Goal: Information Seeking & Learning: Learn about a topic

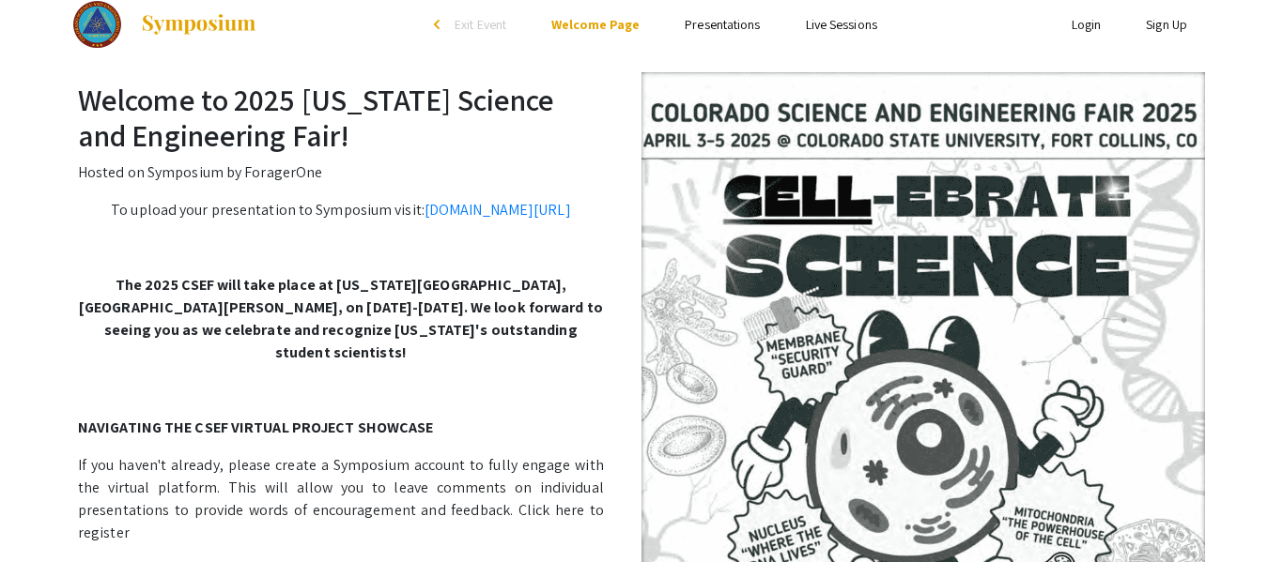
scroll to position [15, 0]
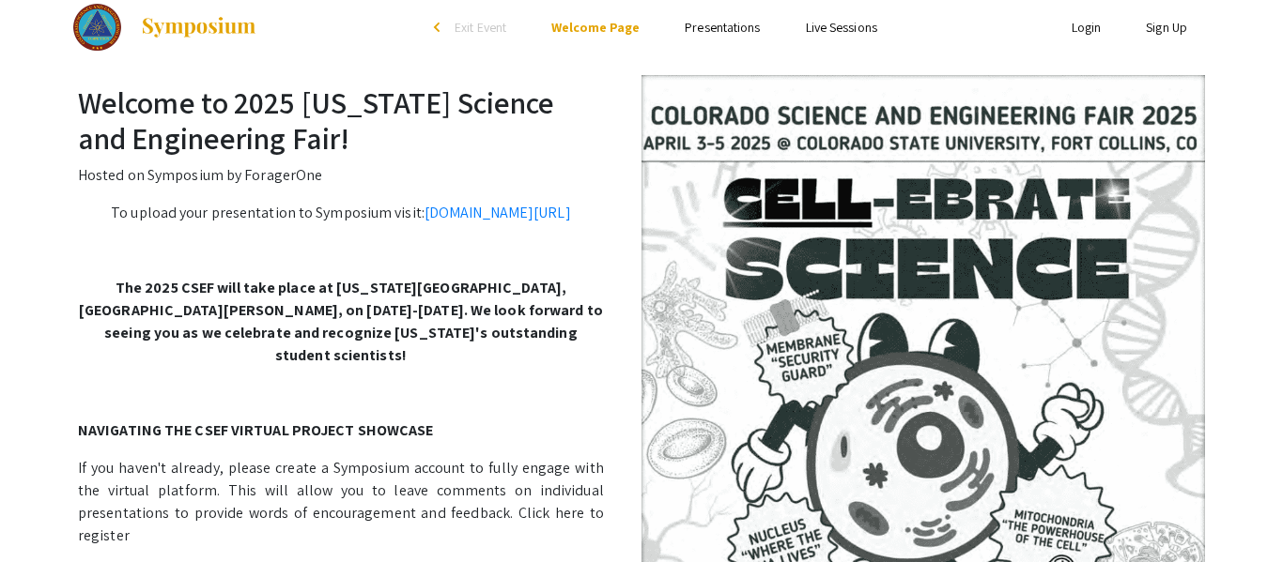
click at [710, 19] on link "Presentations" at bounding box center [721, 27] width 75 height 17
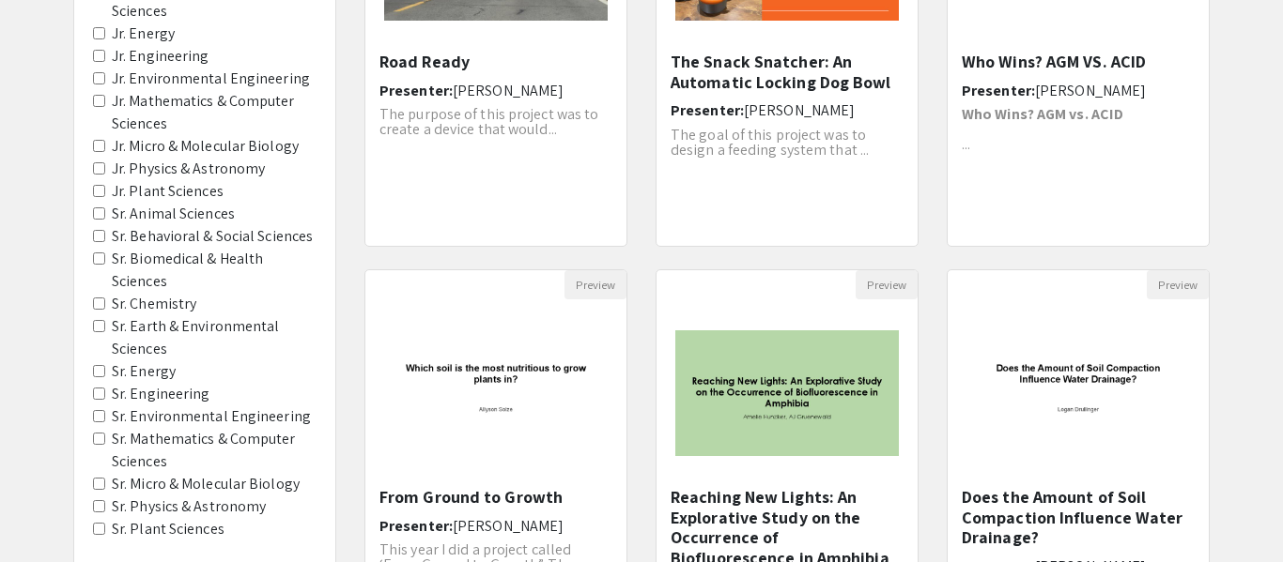
scroll to position [377, 0]
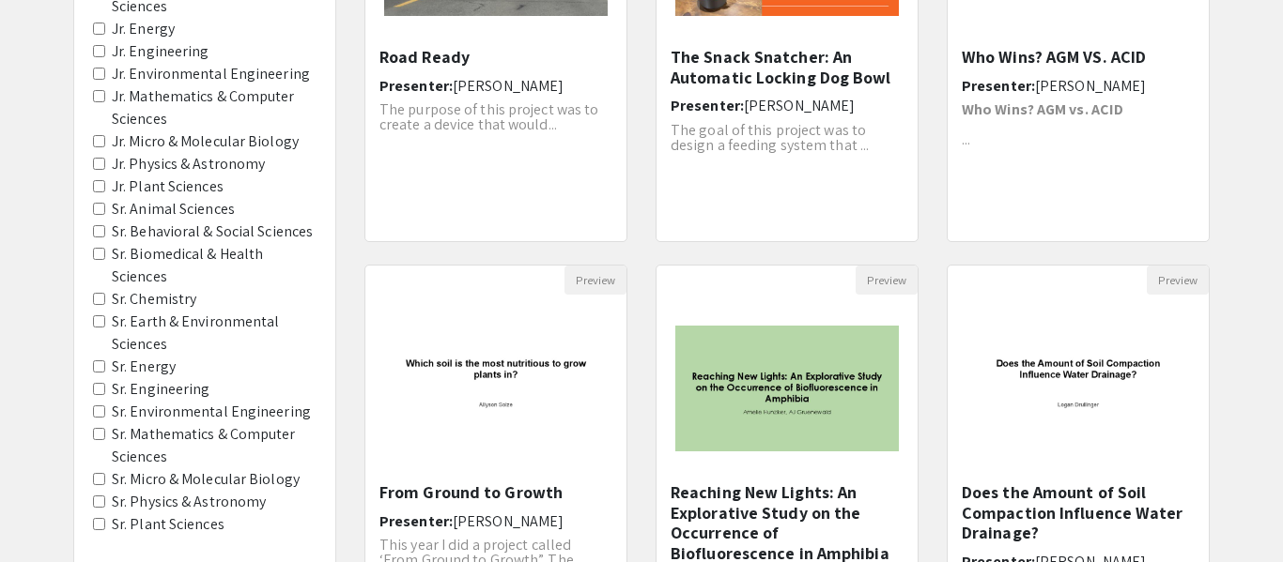
click at [147, 530] on label "Sr. Plant Sciences" at bounding box center [168, 525] width 113 height 23
click at [105, 530] on Sciences "Sr. Plant Sciences" at bounding box center [99, 524] width 12 height 12
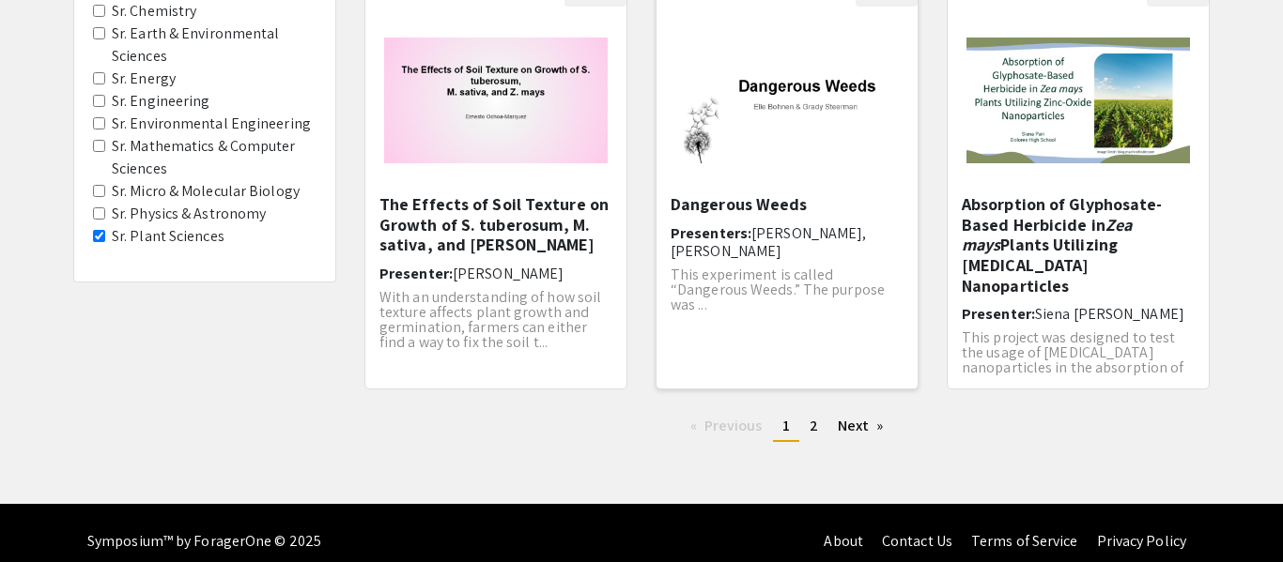
scroll to position [683, 0]
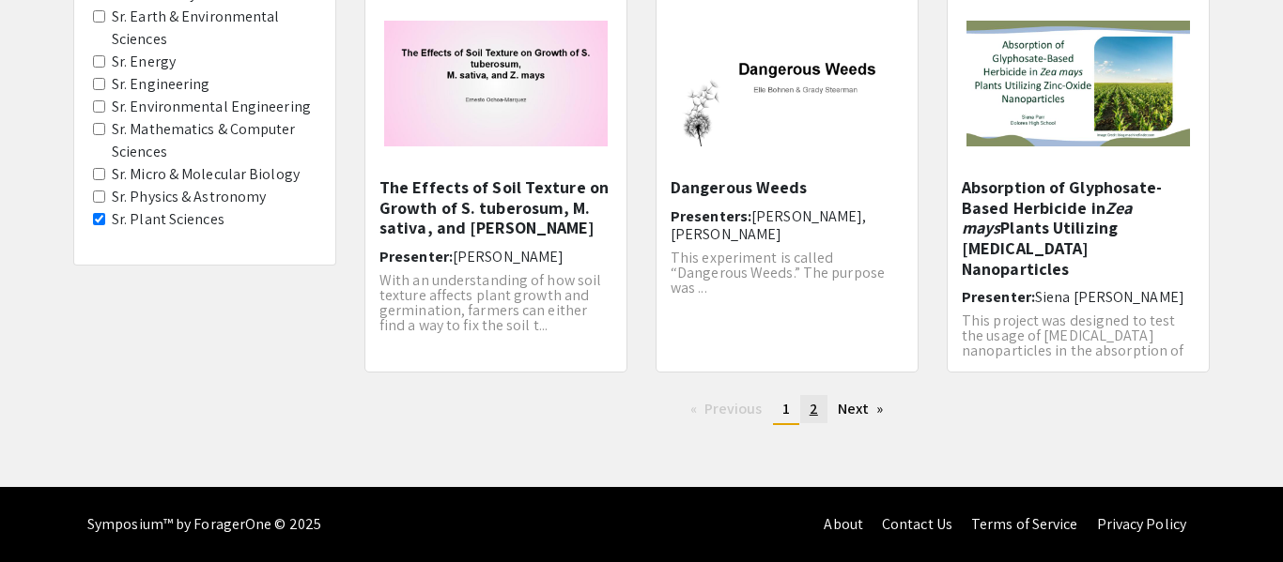
click at [819, 415] on link "page 2" at bounding box center [813, 409] width 27 height 28
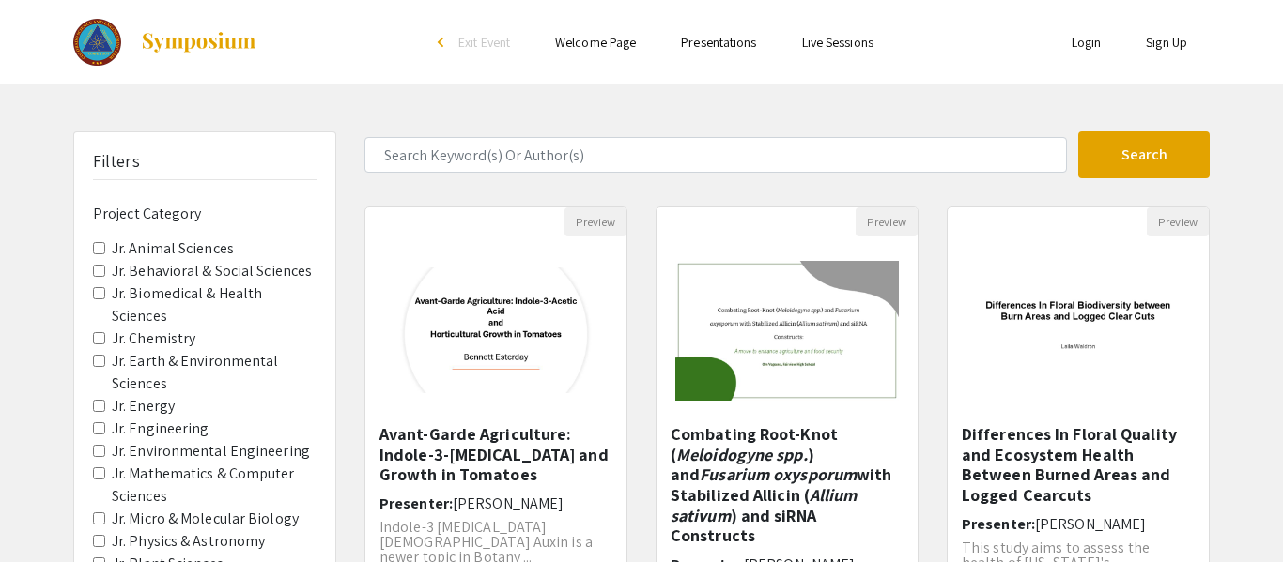
scroll to position [508, 0]
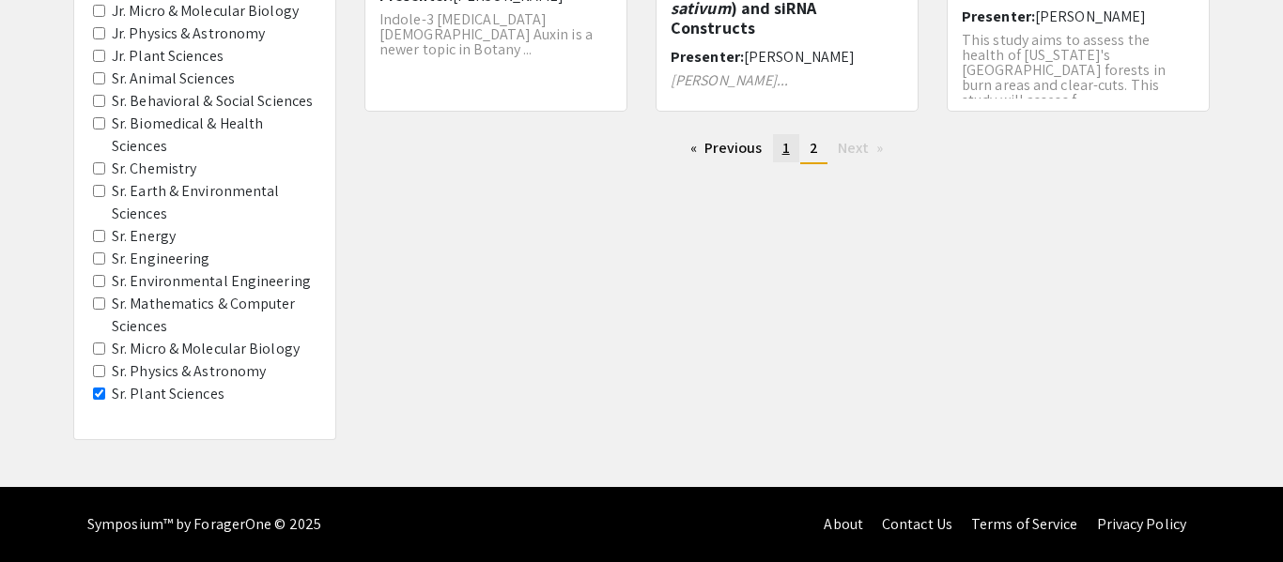
click at [783, 142] on span "1" at bounding box center [786, 148] width 8 height 20
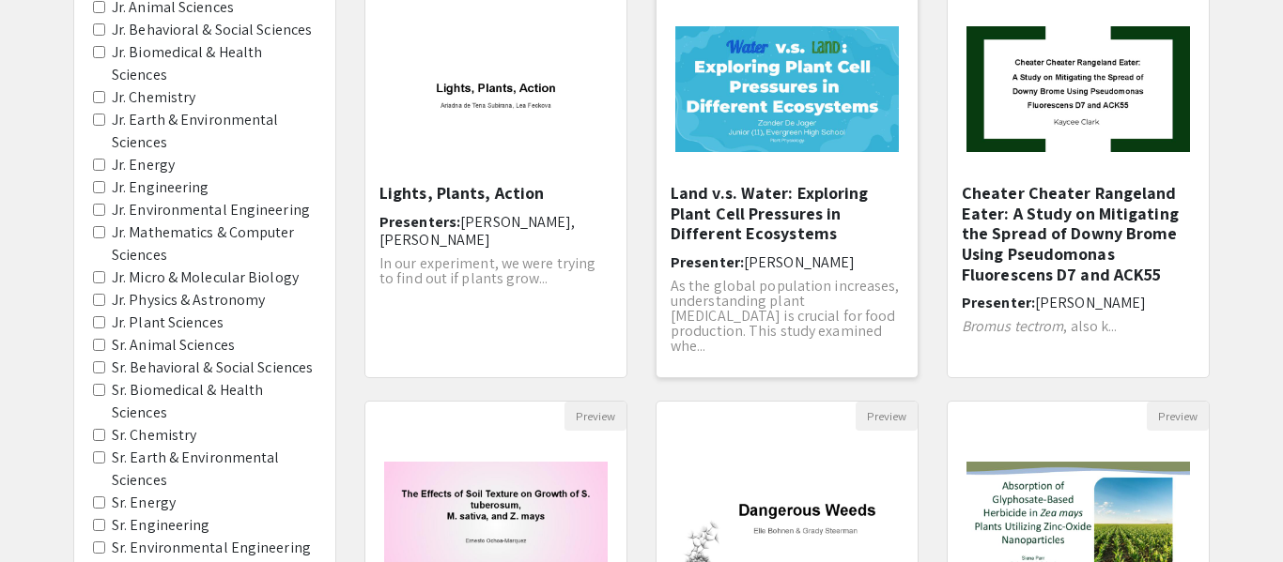
scroll to position [261, 0]
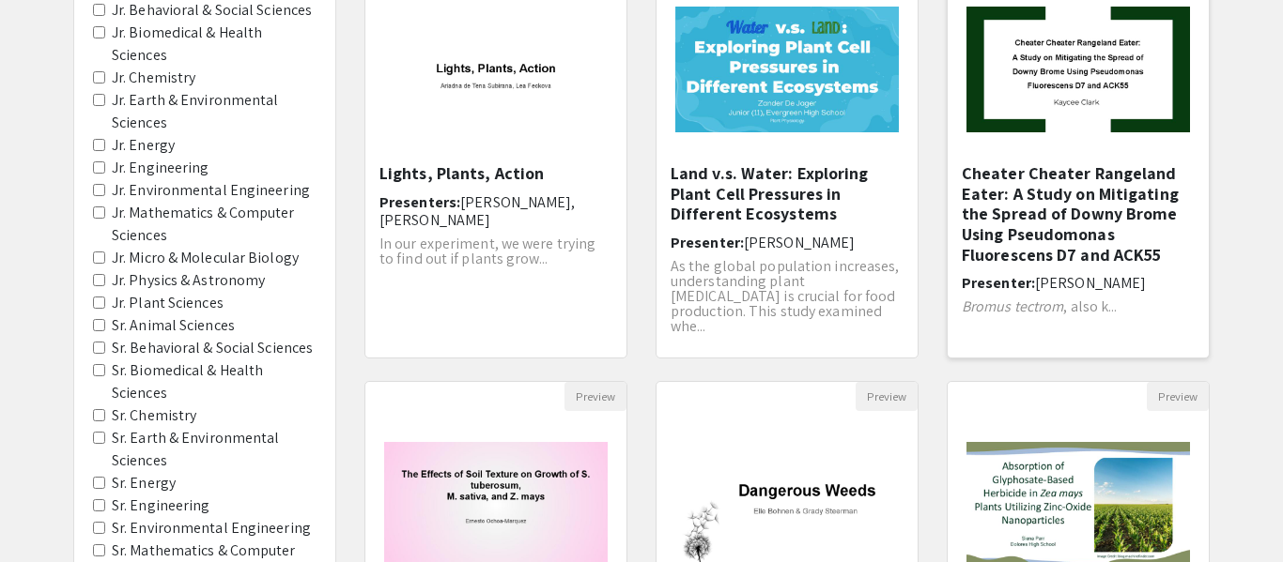
click at [1104, 135] on img "Open Presentation <p>Cheater Cheater Rangeland Eater: A Study on Mitigating the…" at bounding box center [1077, 69] width 261 height 163
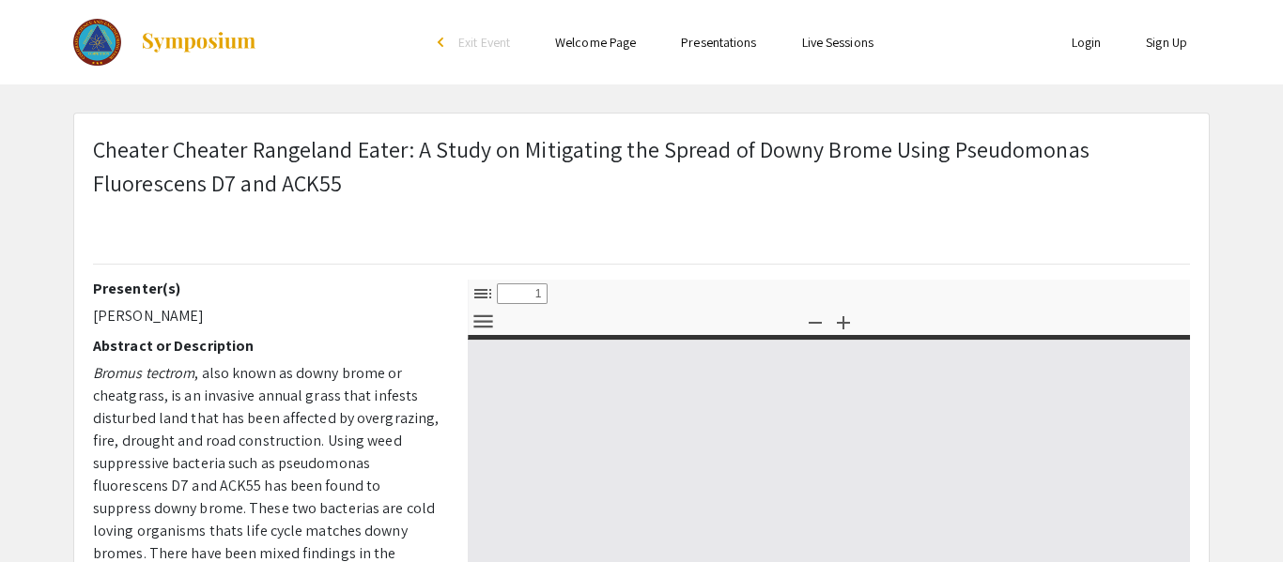
select select "custom"
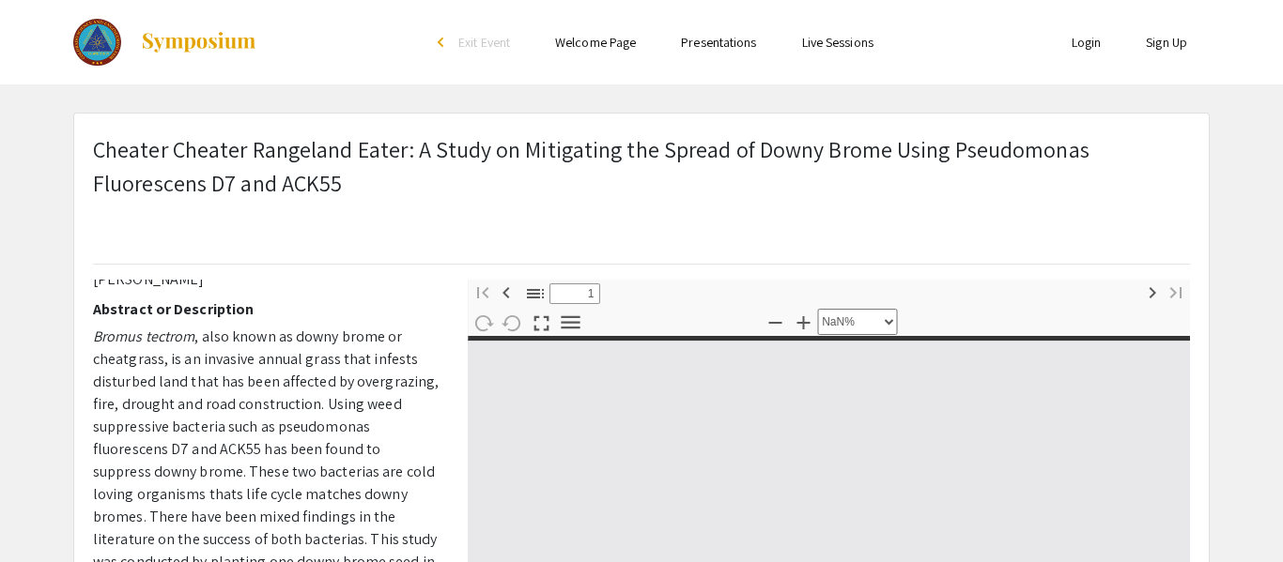
type input "0"
select select "custom"
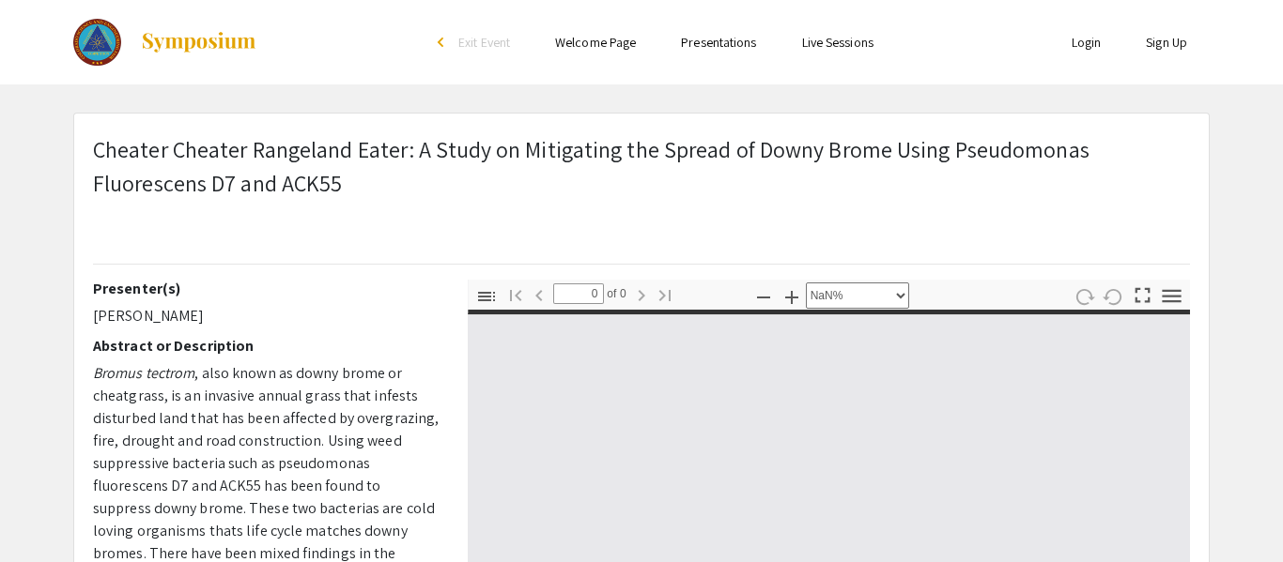
type input "1"
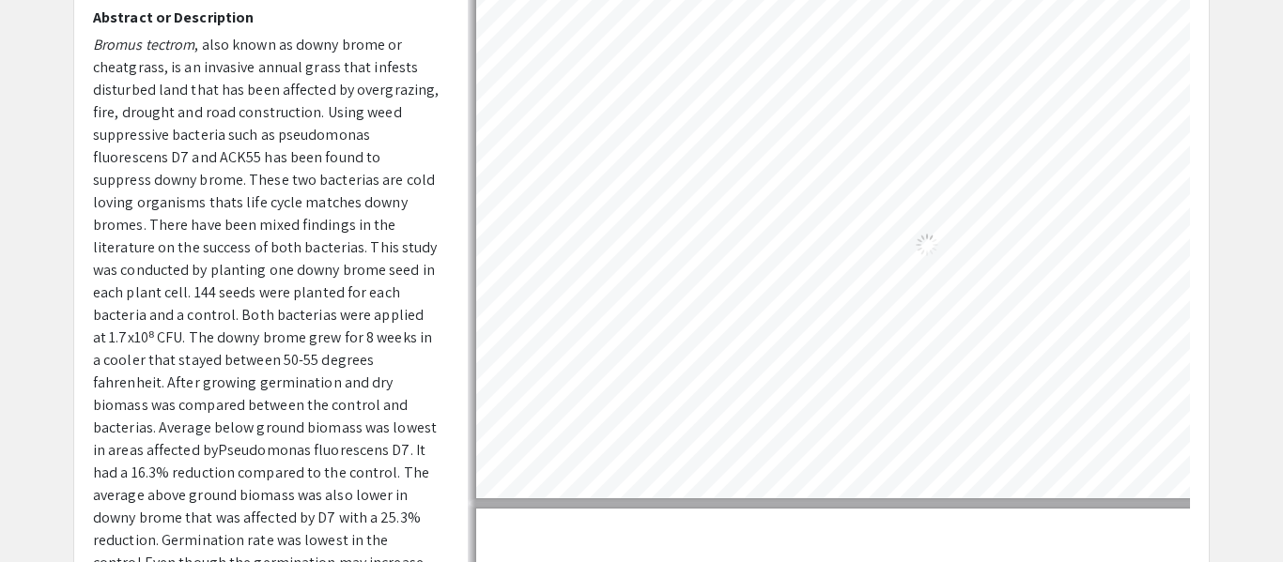
select select "auto"
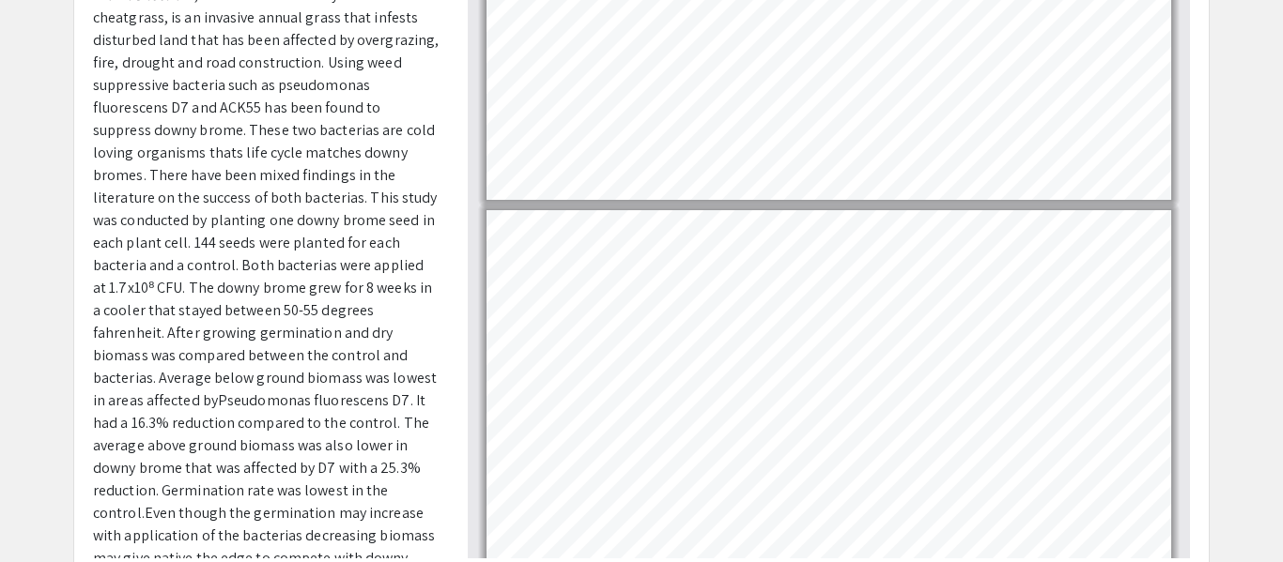
scroll to position [378, 0]
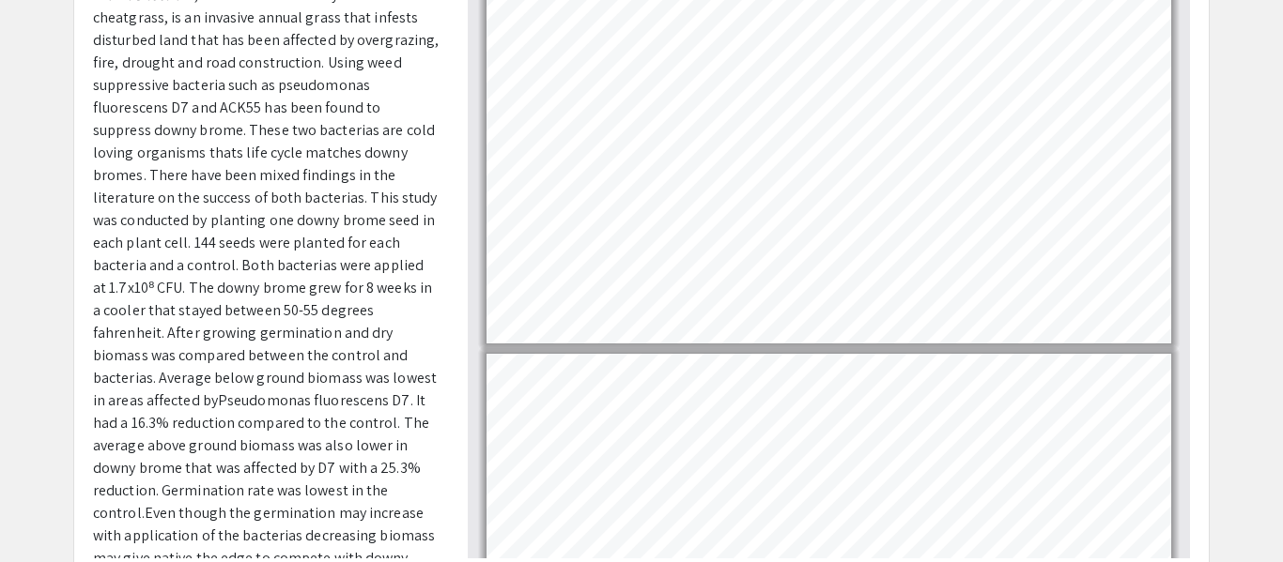
type input "1"
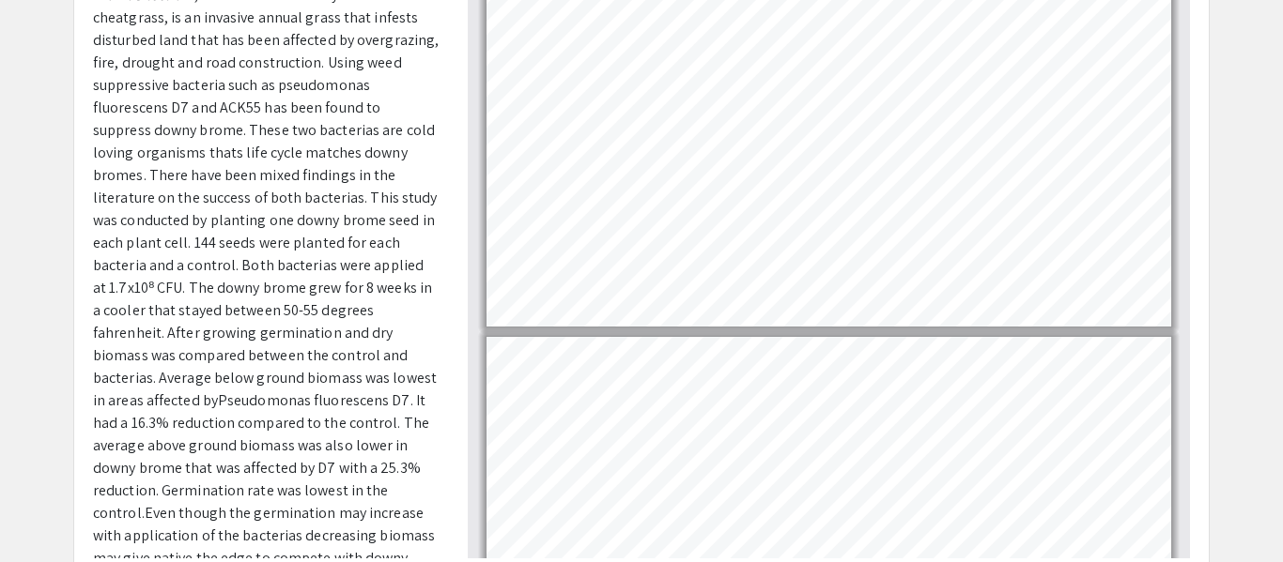
scroll to position [0, 0]
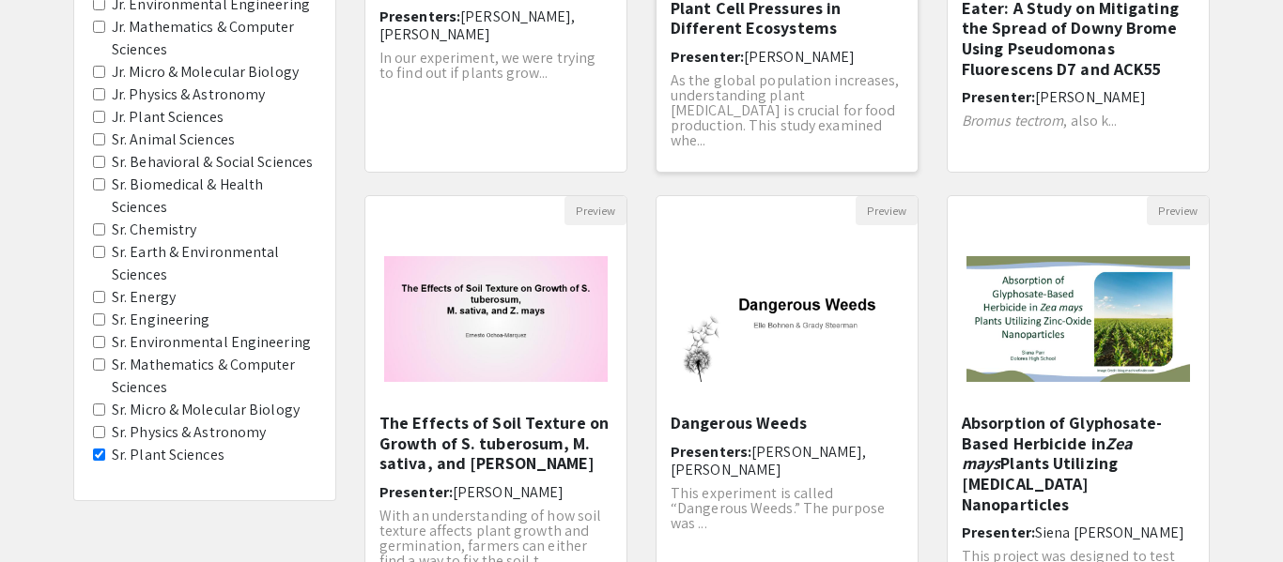
scroll to position [514, 0]
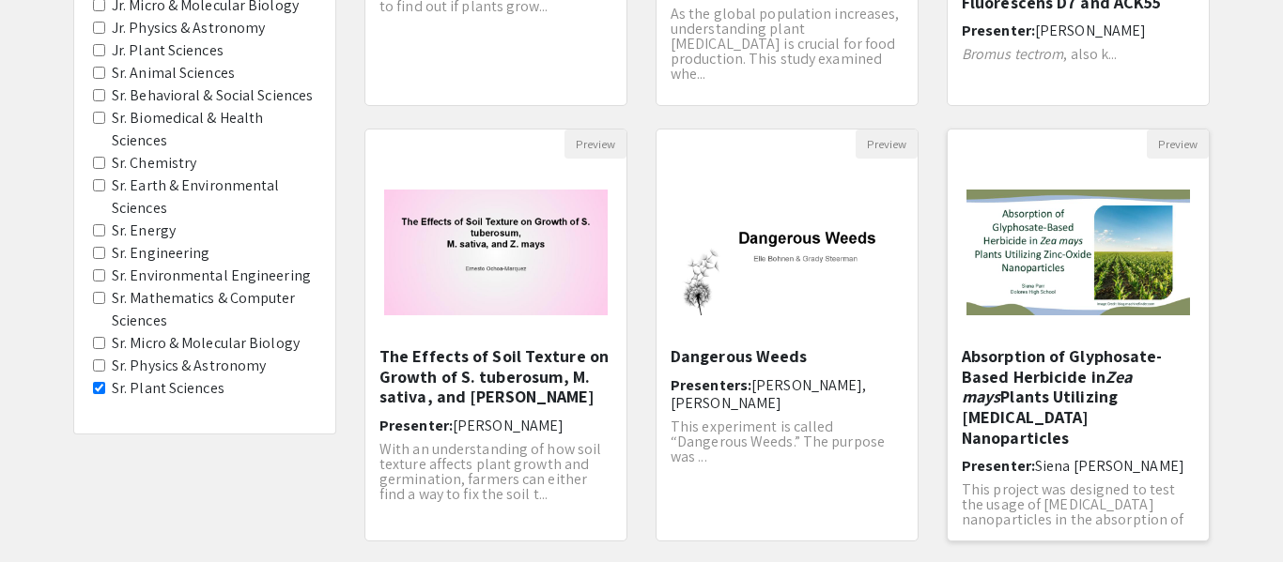
click at [1130, 253] on img "Open Presentation <p>Absorption of Glyphosate-Based Herbicide in <em>Zea mays</…" at bounding box center [1077, 252] width 261 height 163
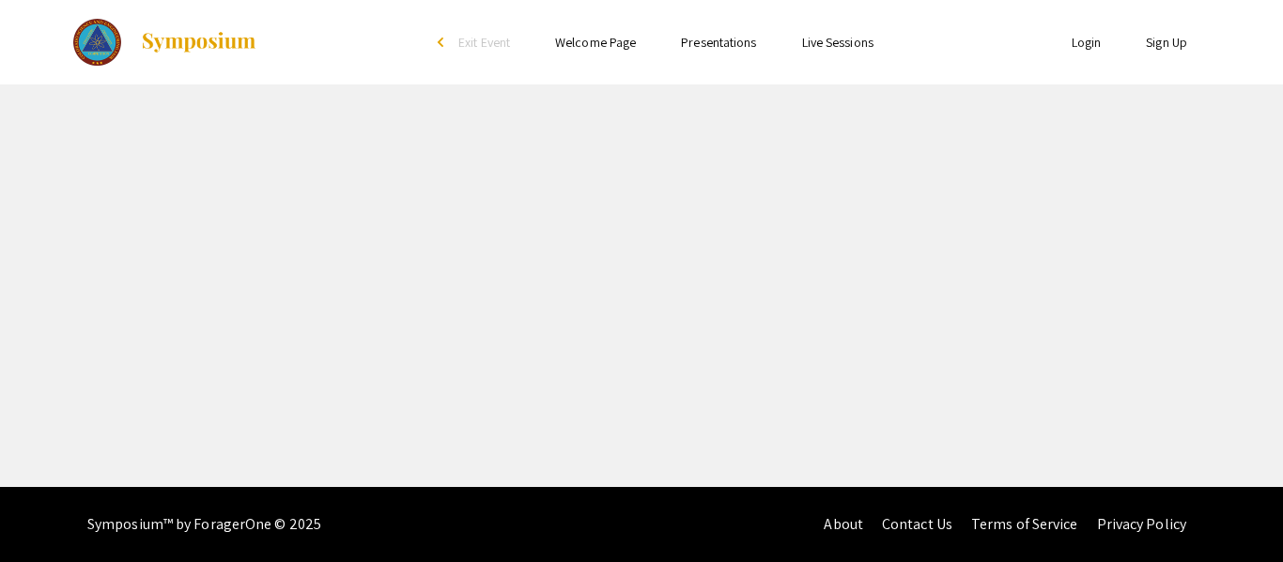
select select "custom"
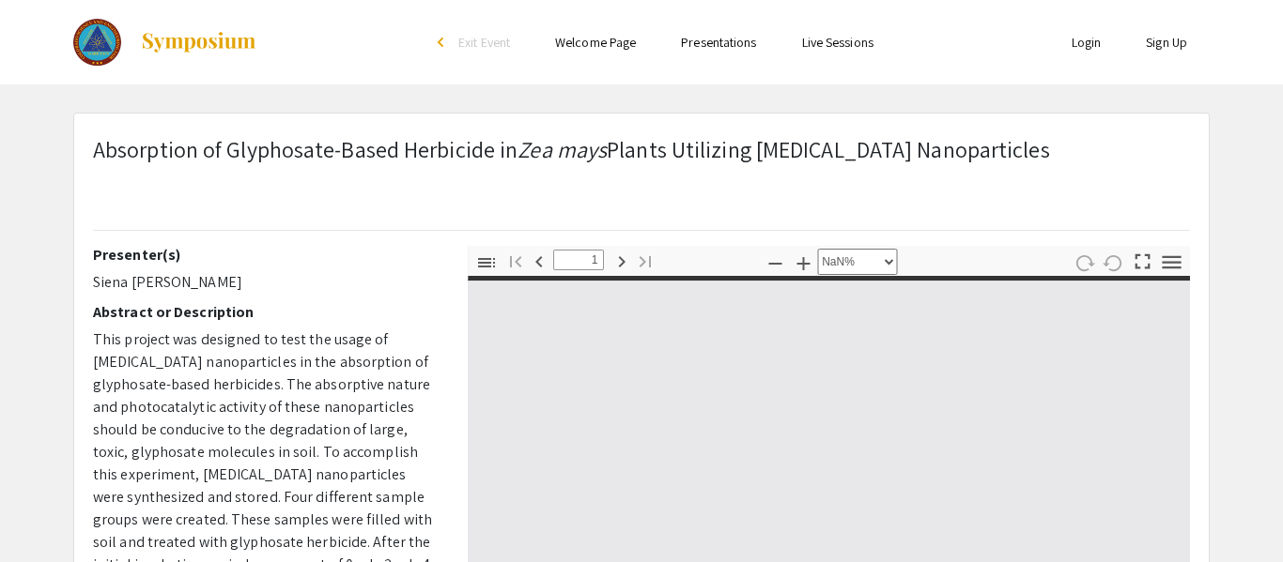
type input "0"
select select "auto"
type input "1"
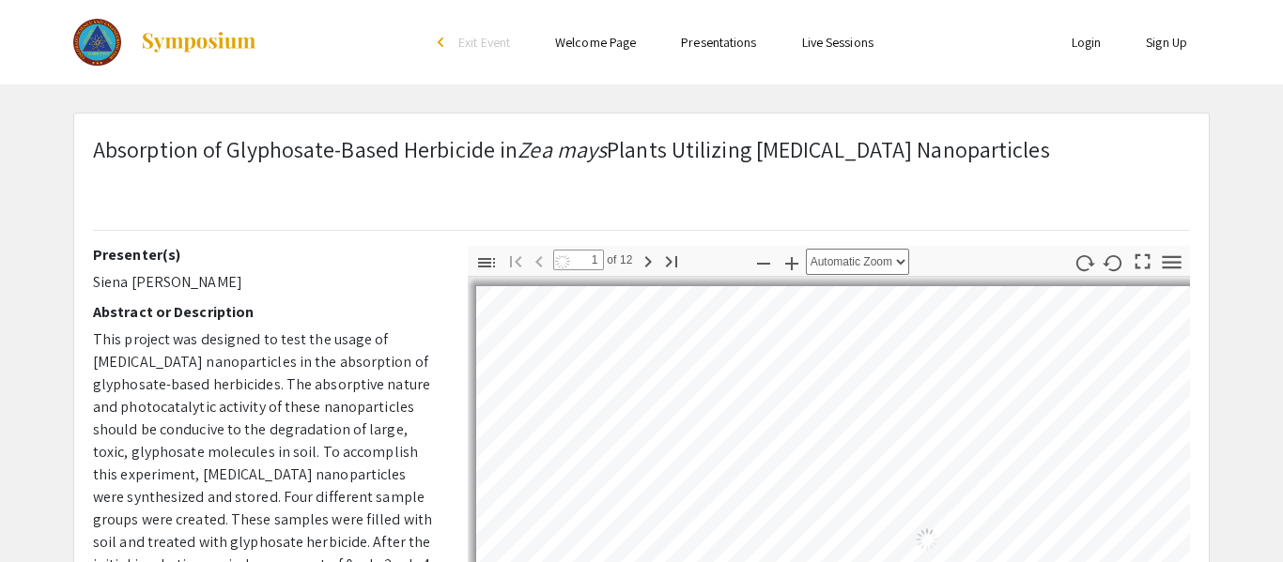
select select "auto"
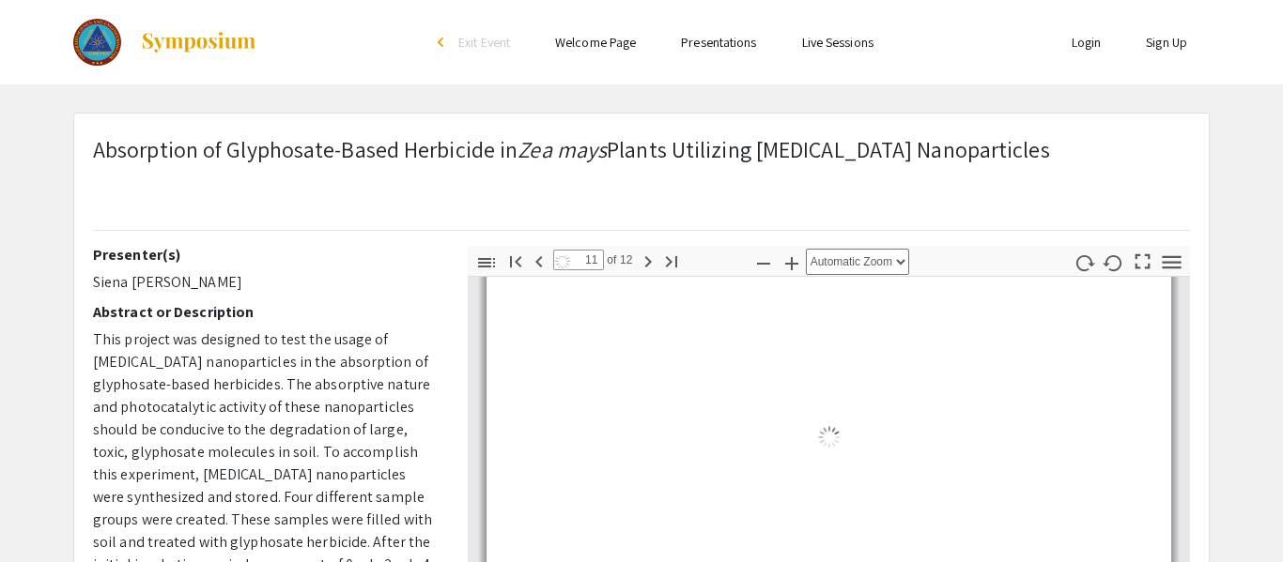
type input "12"
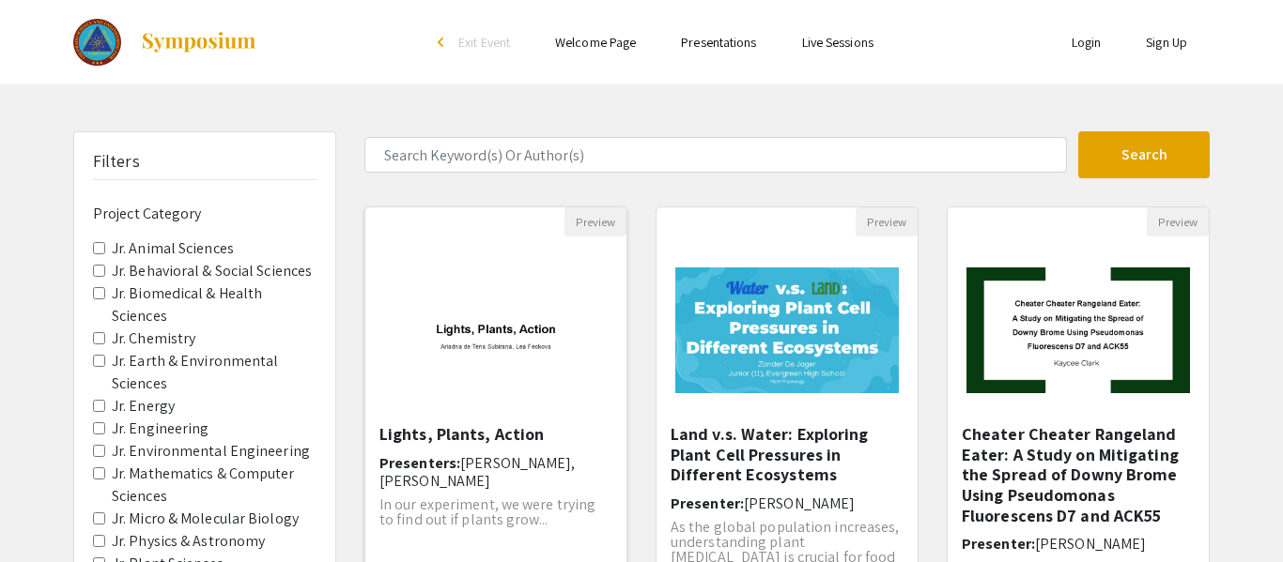
click at [550, 270] on img "Open Presentation <p>Lights, Plants, Action</p>" at bounding box center [495, 330] width 261 height 163
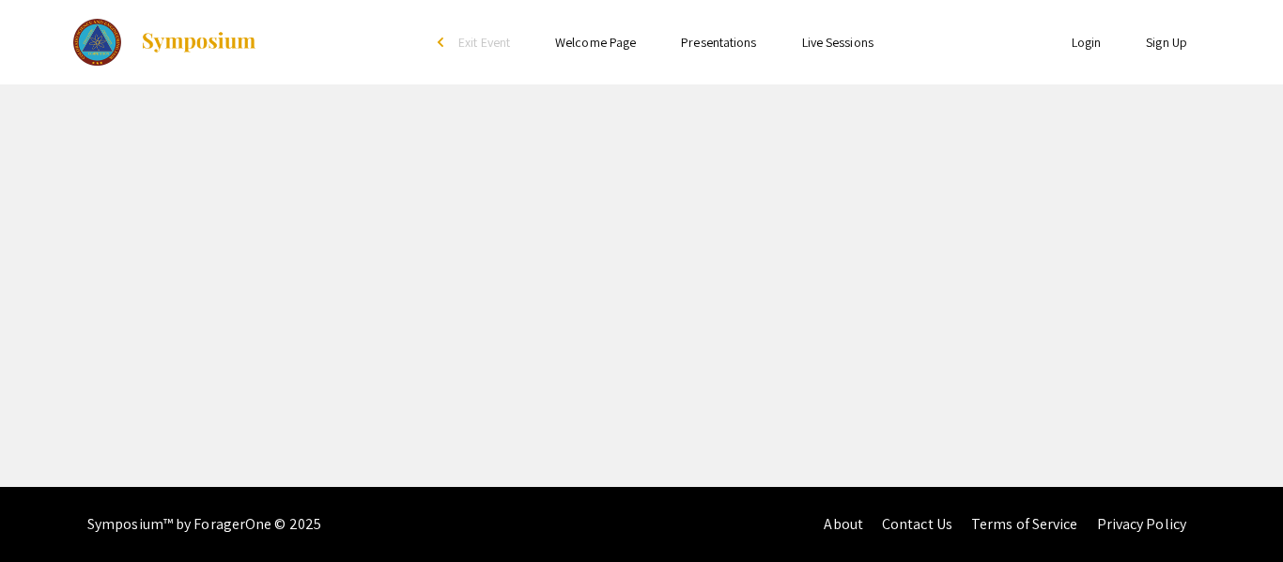
select select "custom"
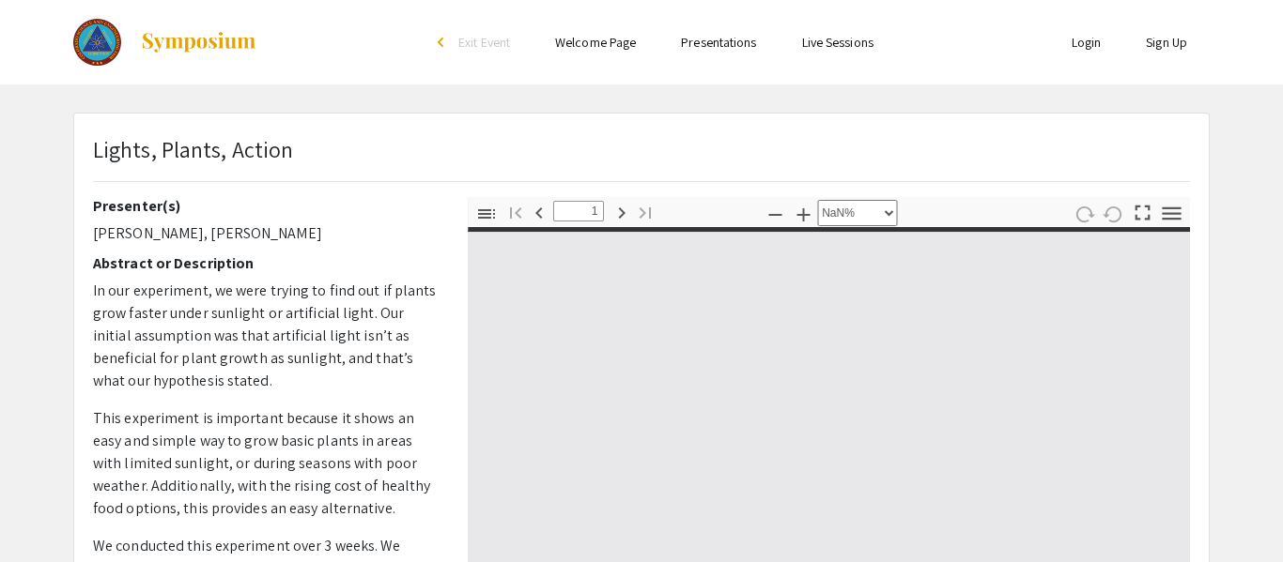
type input "0"
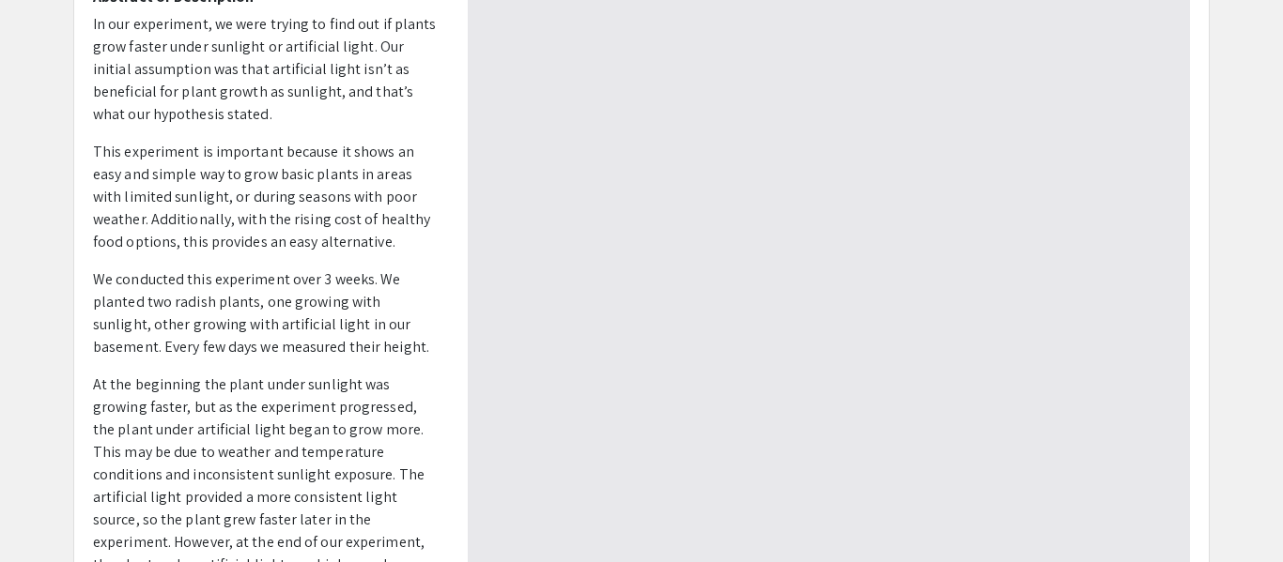
select select "auto"
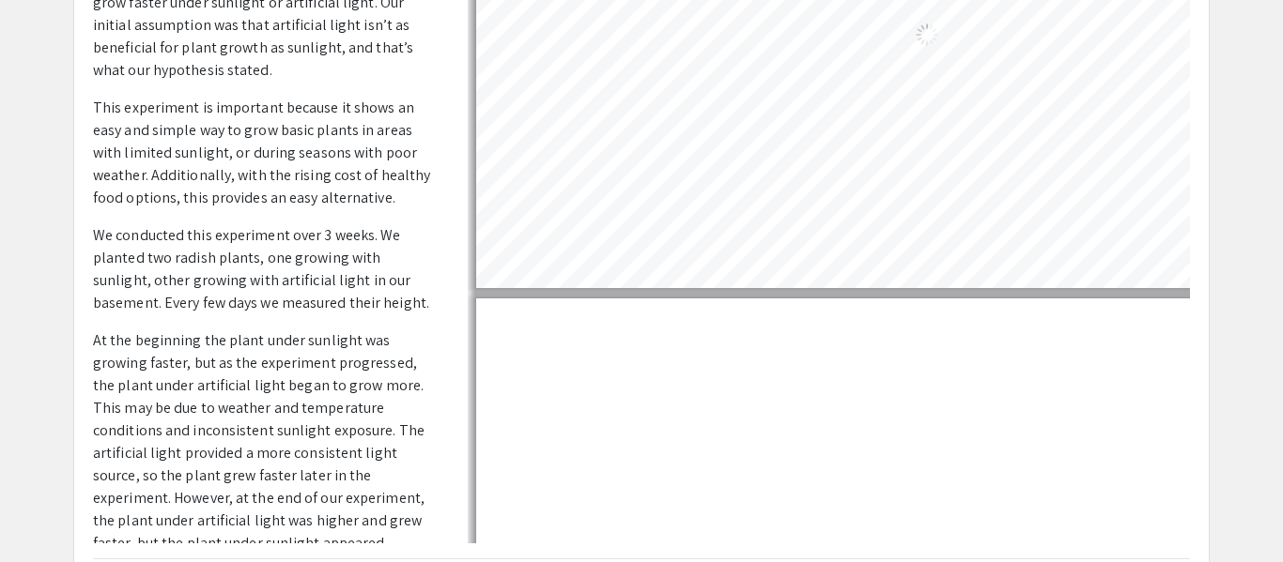
type input "1"
select select "auto"
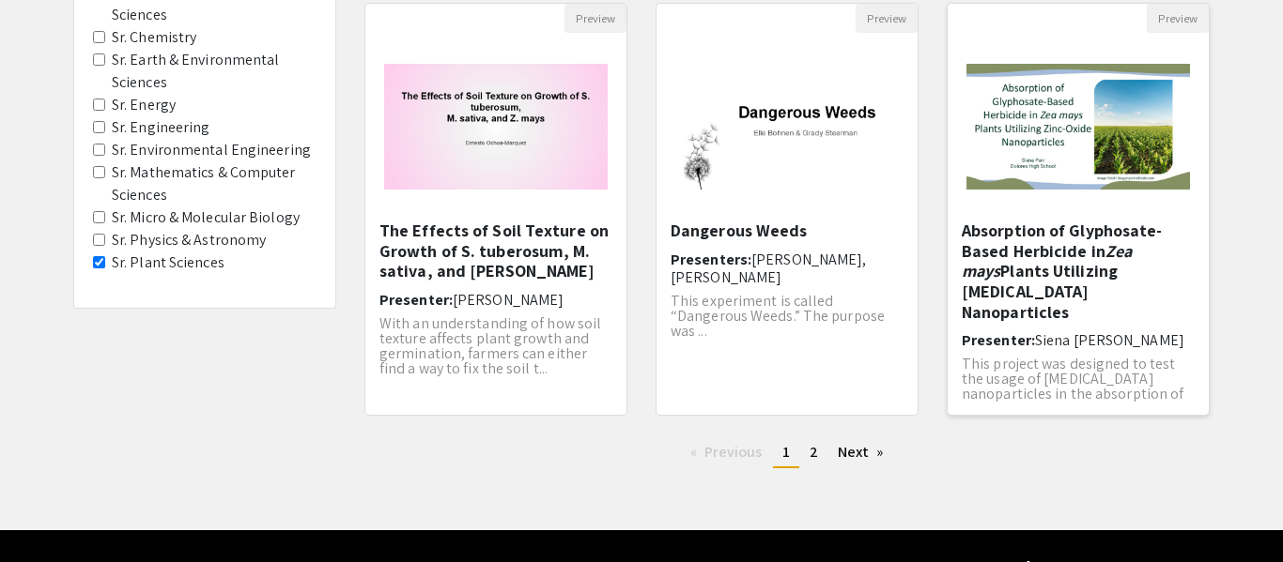
click at [1139, 129] on img "Open Presentation <p>Absorption of Glyphosate-Based Herbicide in <em>Zea mays</…" at bounding box center [1077, 126] width 261 height 163
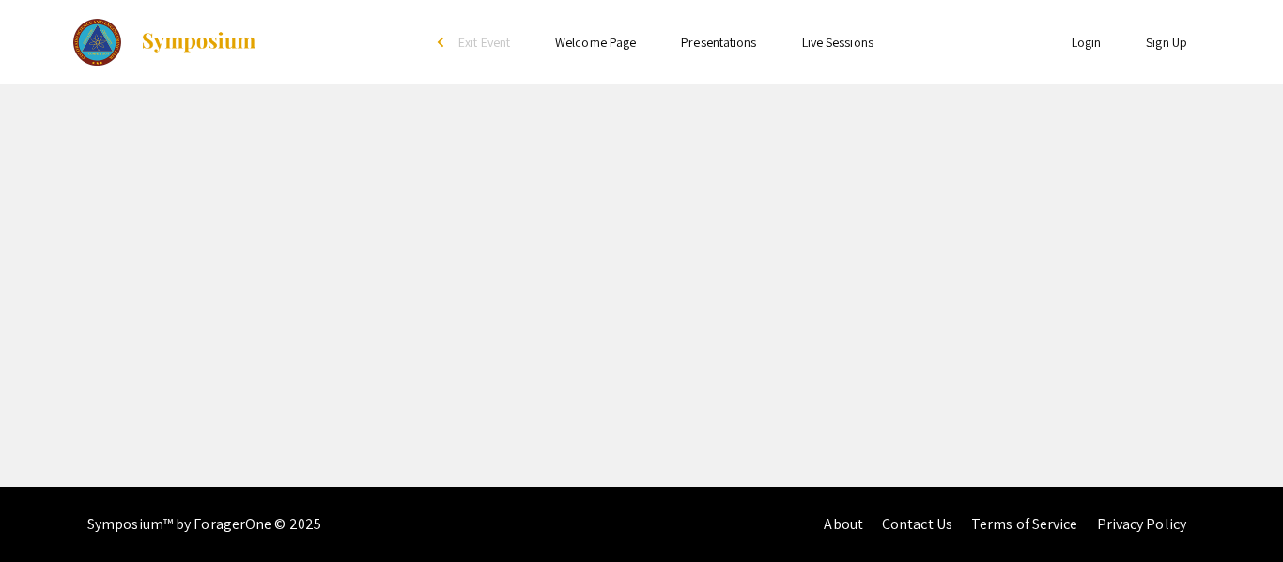
select select "custom"
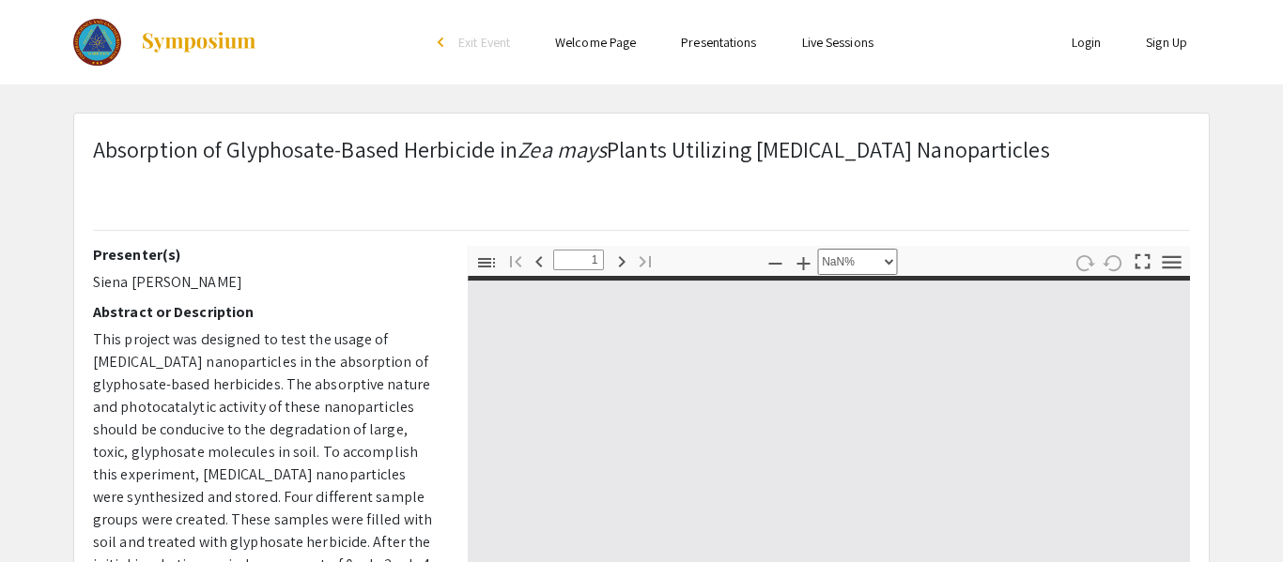
type input "0"
select select "auto"
type input "1"
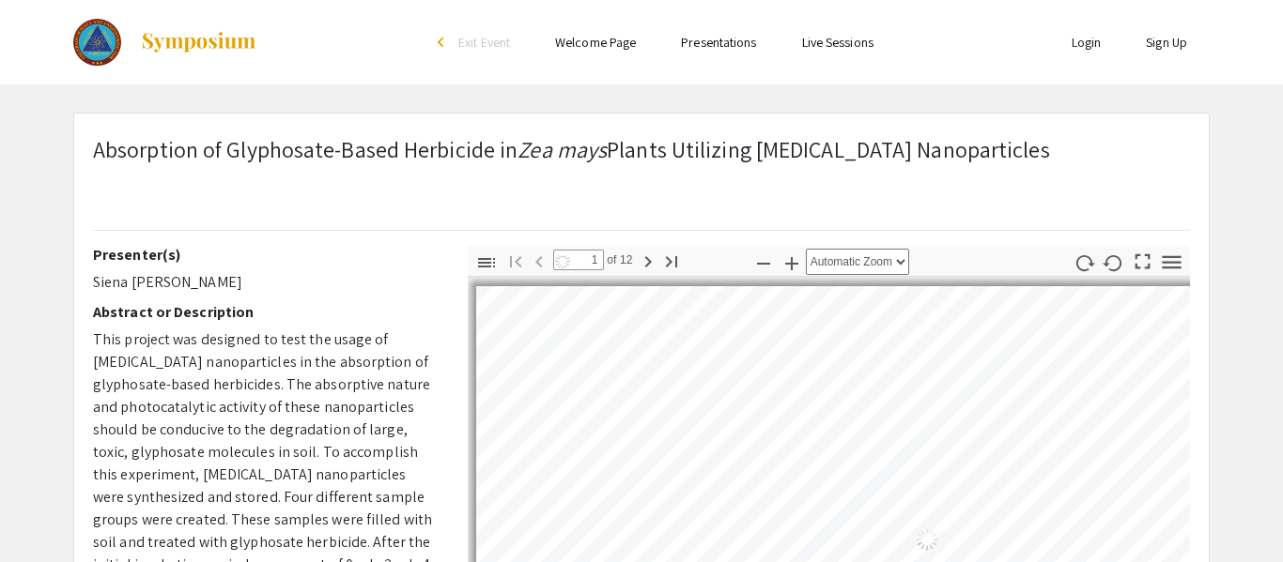
select select "auto"
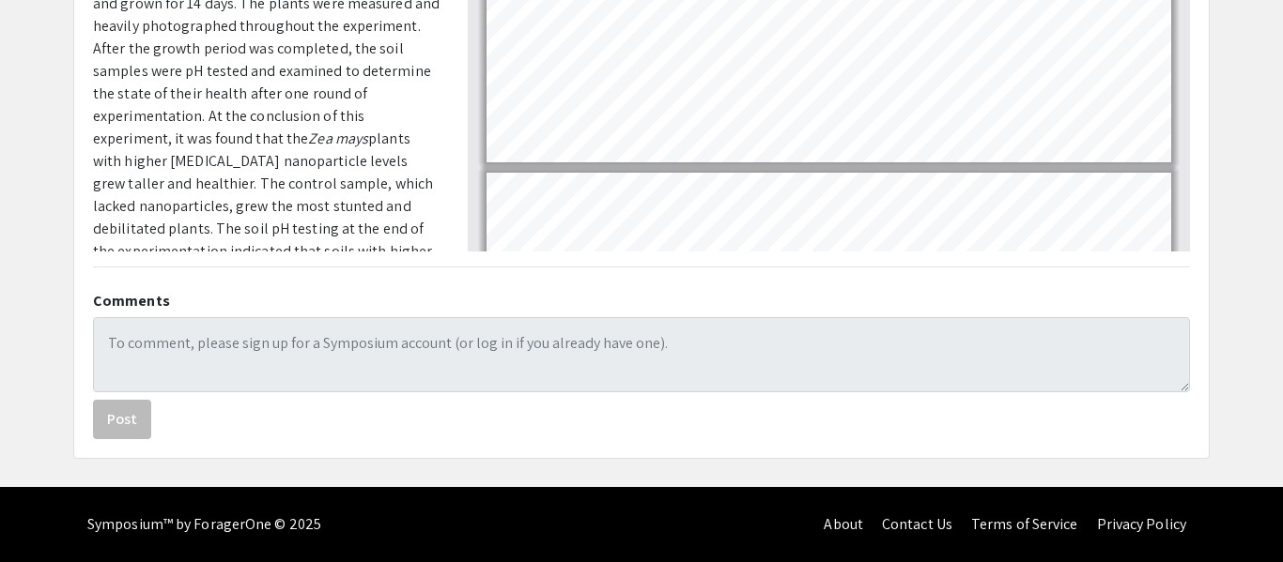
type input "4"
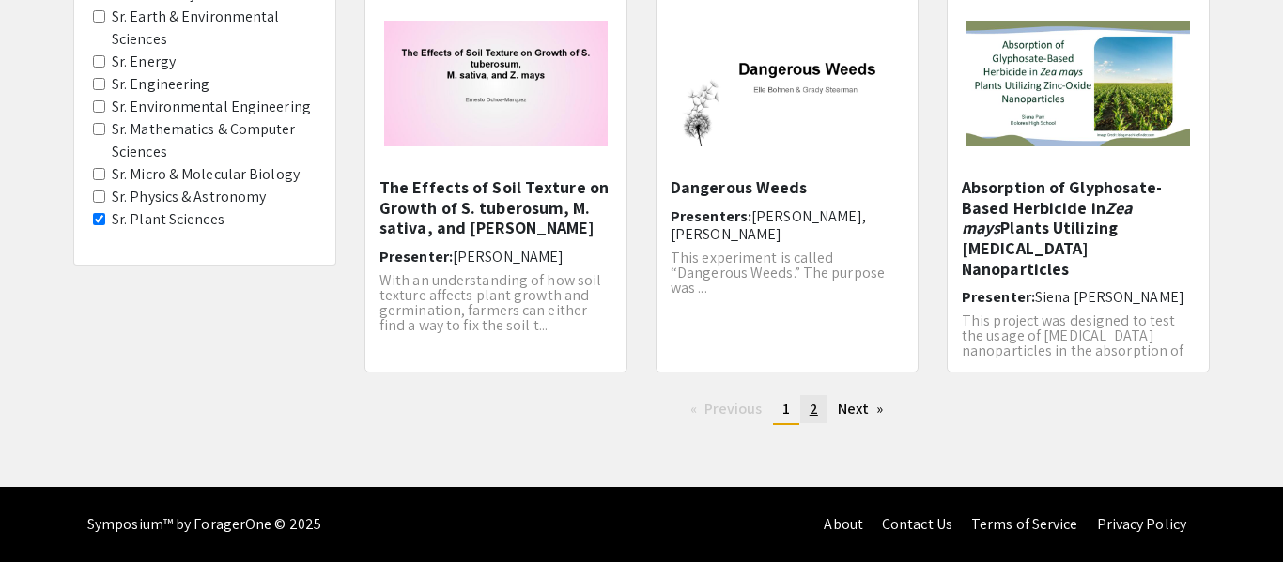
click at [818, 415] on link "page 2" at bounding box center [813, 409] width 27 height 28
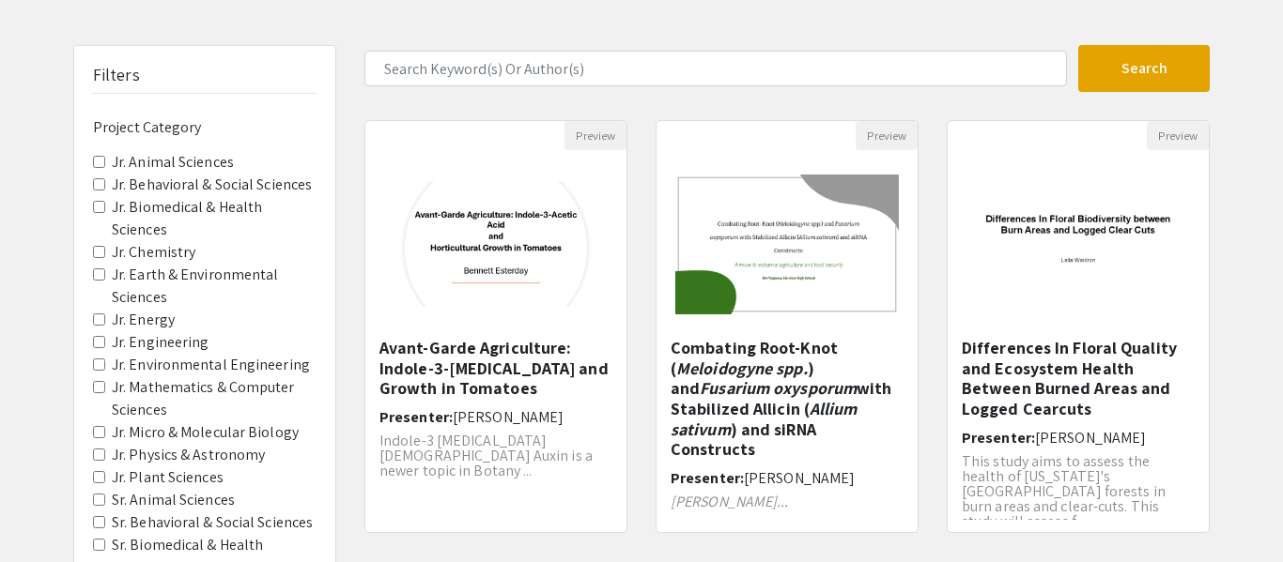
scroll to position [85, 0]
click at [215, 278] on label "Jr. Earth & Environmental Sciences" at bounding box center [214, 287] width 205 height 45
click at [105, 278] on Sciences "Jr. Earth & Environmental Sciences" at bounding box center [99, 275] width 12 height 12
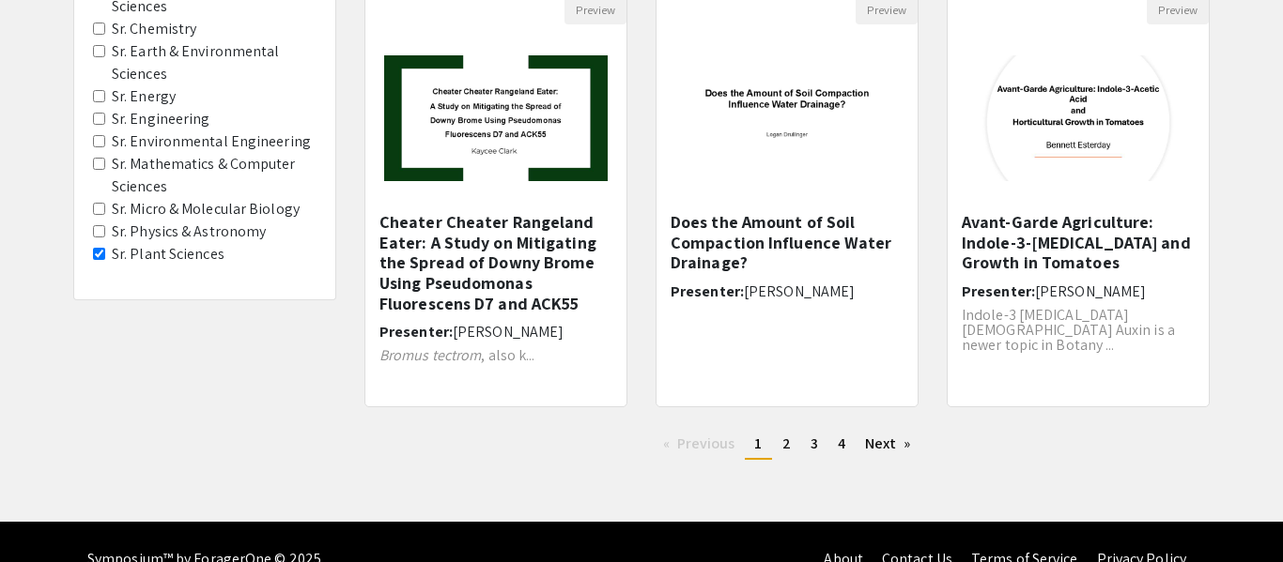
scroll to position [655, 0]
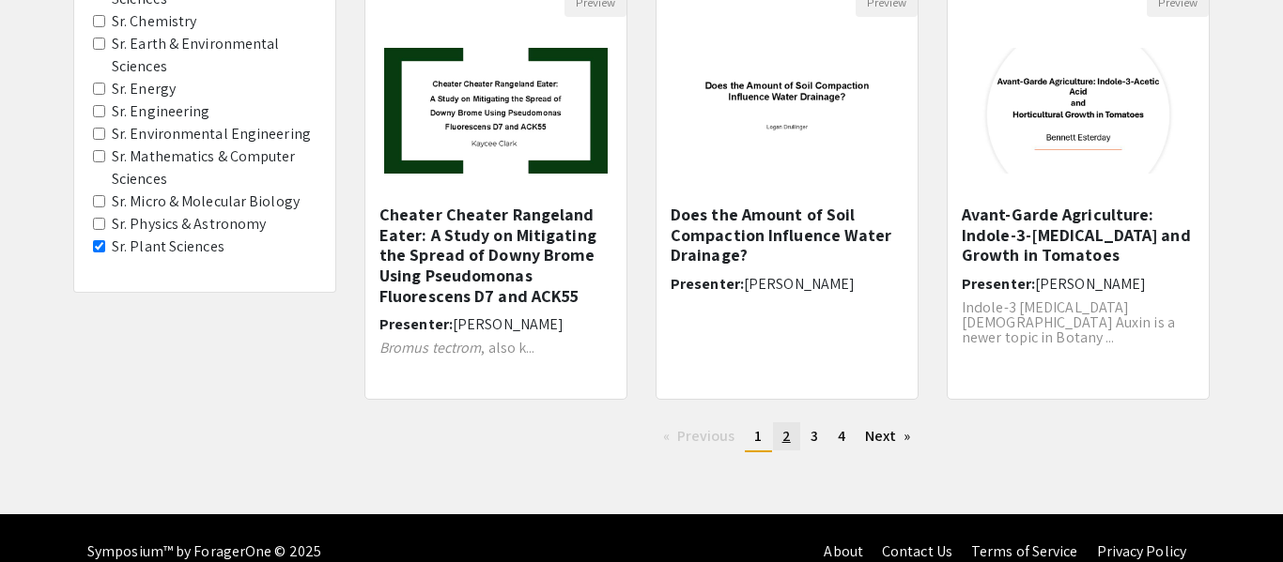
click at [782, 438] on span "2" at bounding box center [786, 436] width 8 height 20
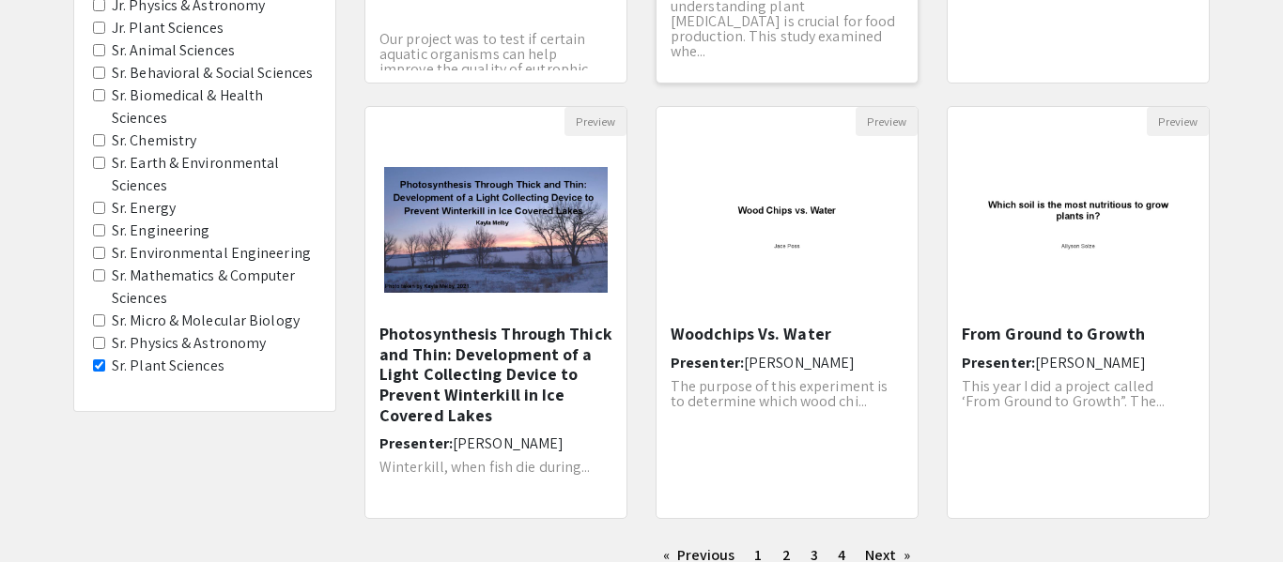
scroll to position [607, 0]
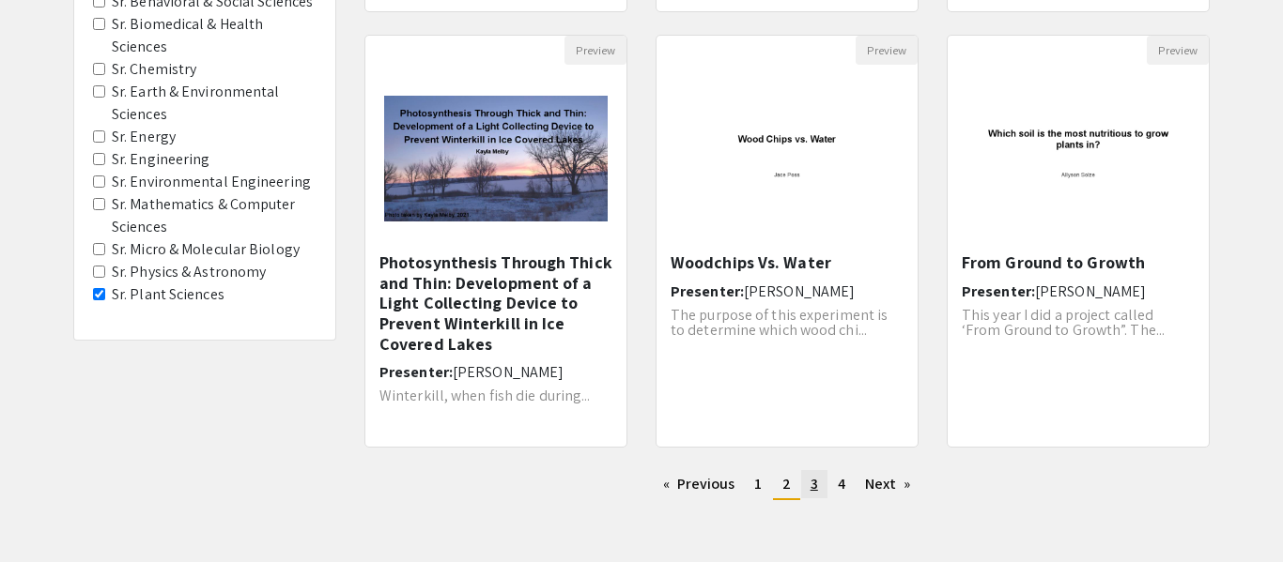
click at [810, 487] on span "3" at bounding box center [814, 484] width 8 height 20
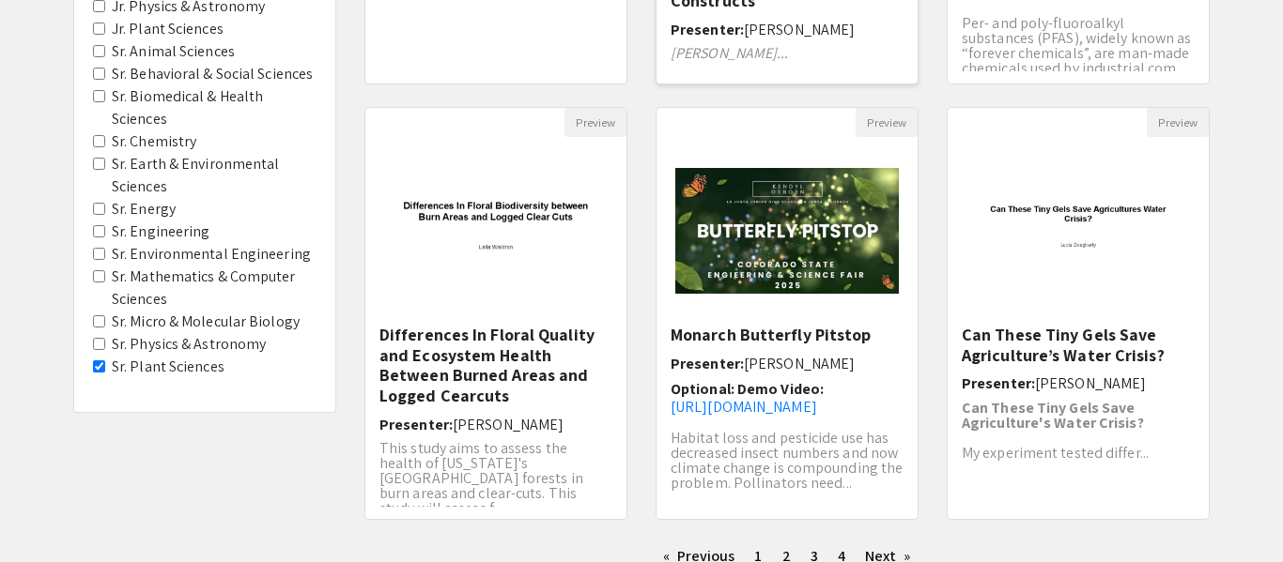
scroll to position [17, 0]
click at [851, 204] on img "Open Presentation <p>Monarch Butterfly Pitstop</p>" at bounding box center [786, 230] width 261 height 163
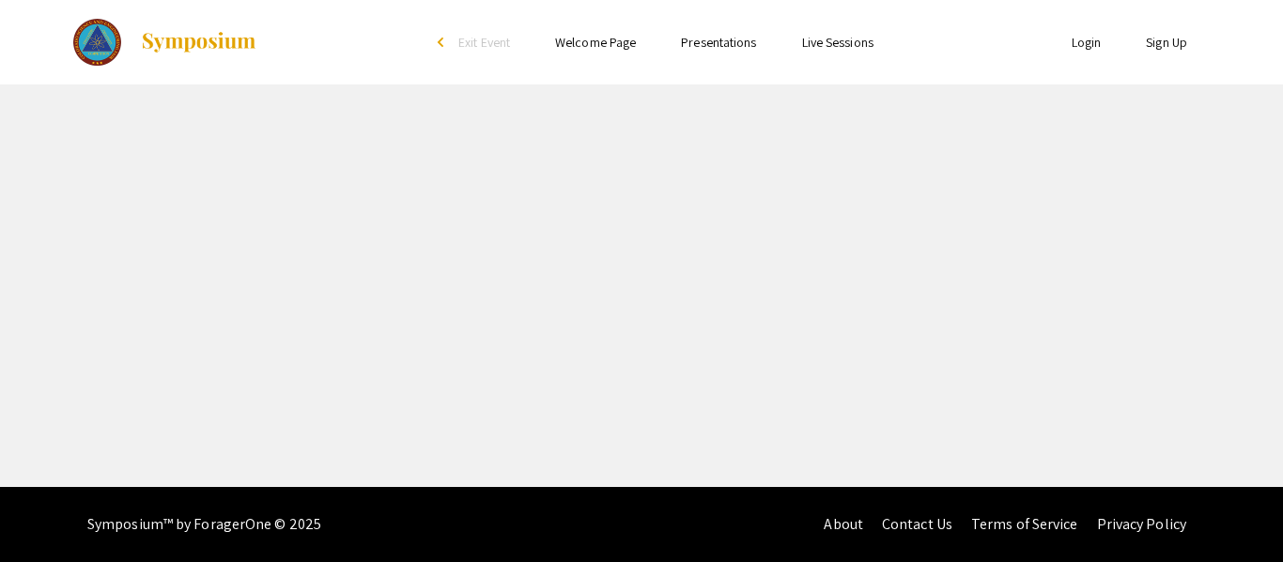
select select "custom"
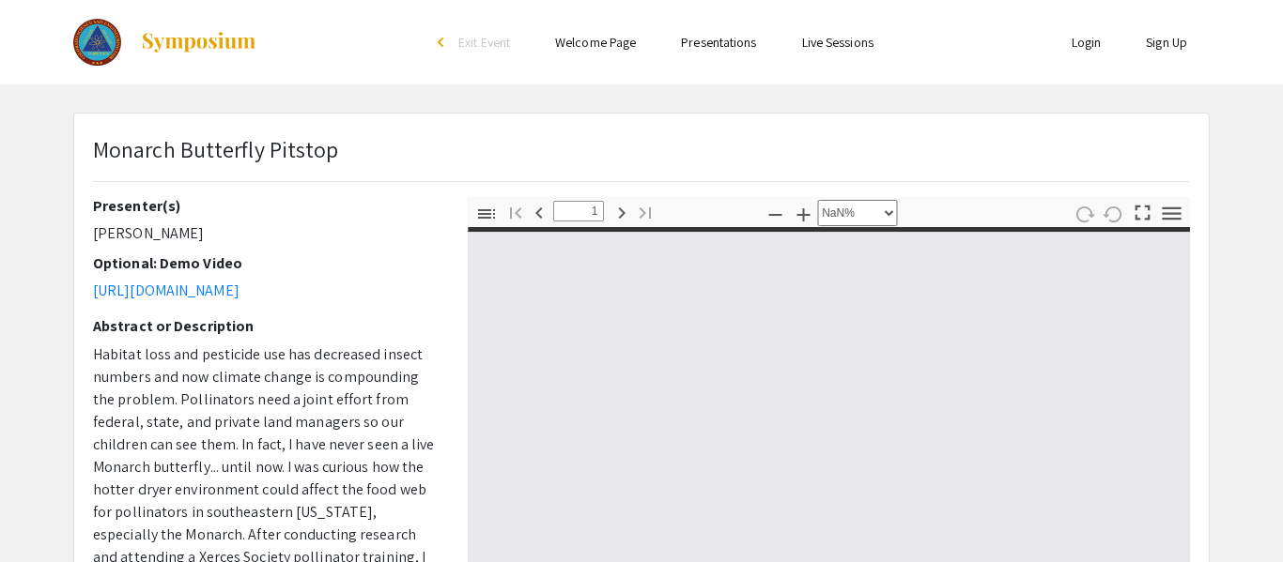
type input "0"
select select "auto"
type input "1"
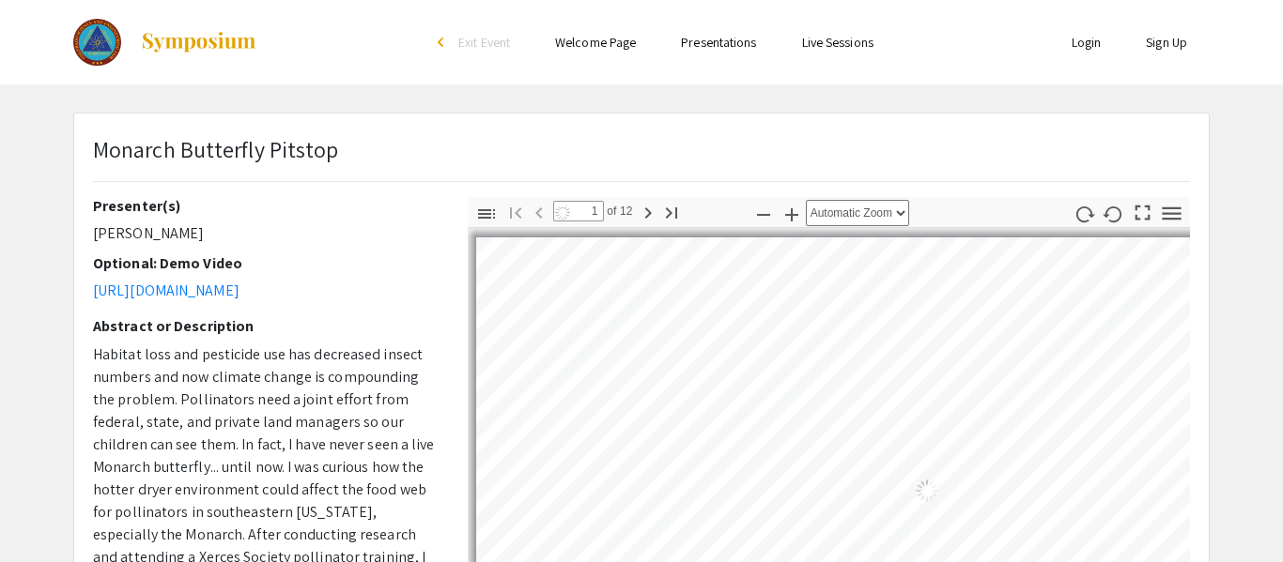
select select "auto"
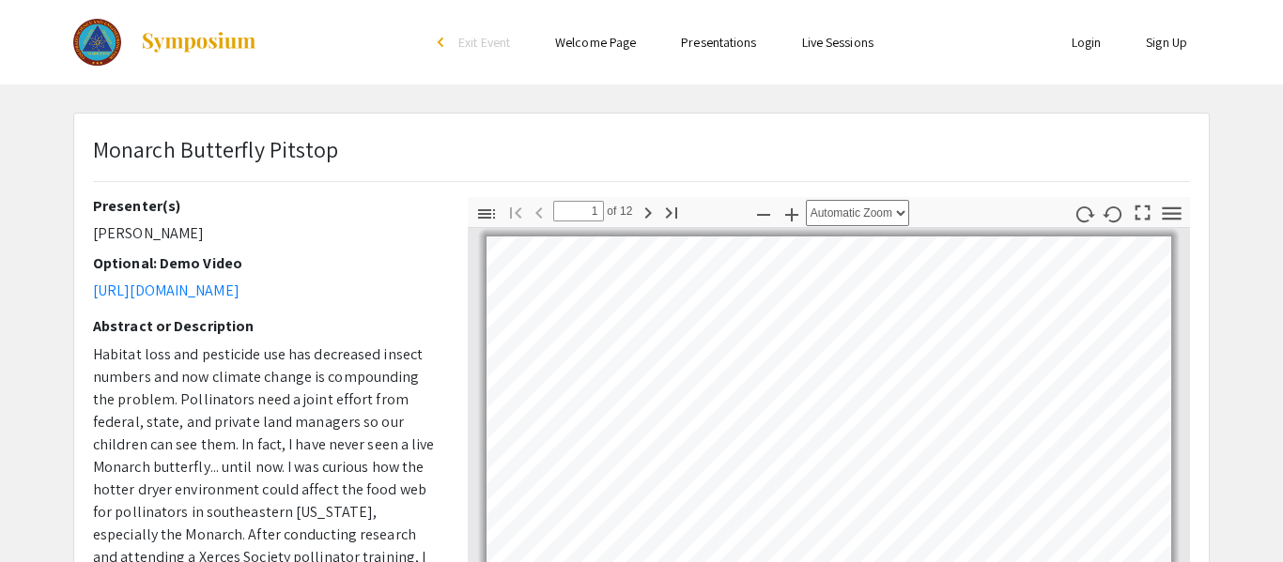
click at [1142, 137] on div "Monarch Butterfly Pitstop" at bounding box center [641, 164] width 1125 height 65
click at [957, 168] on div "Monarch Butterfly Pitstop" at bounding box center [641, 164] width 1125 height 65
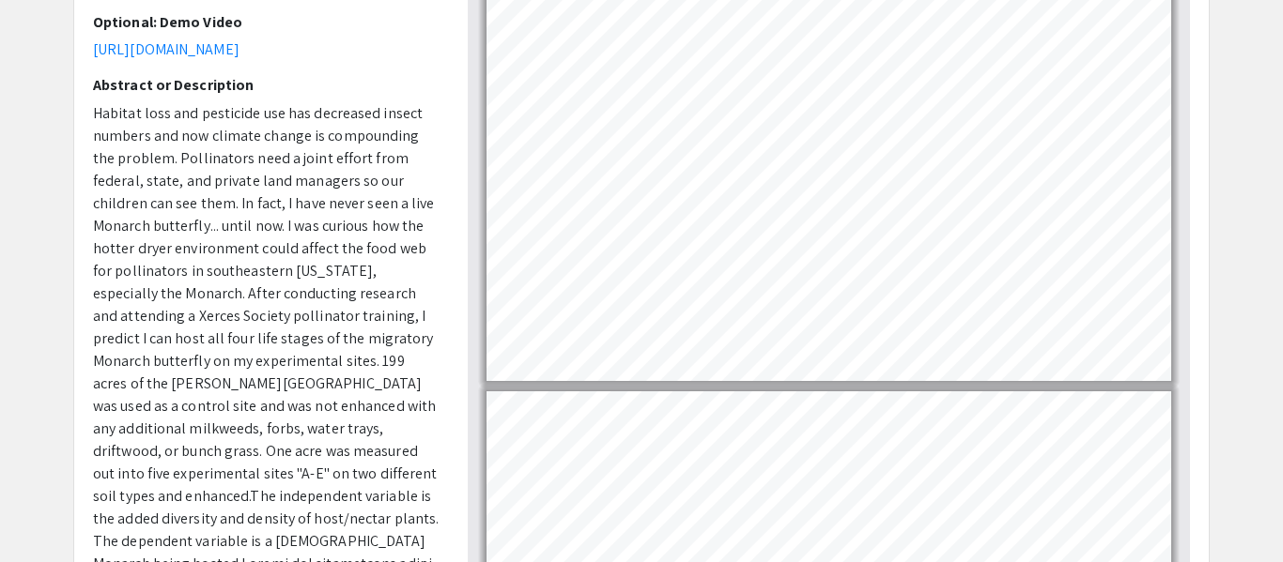
scroll to position [252, 0]
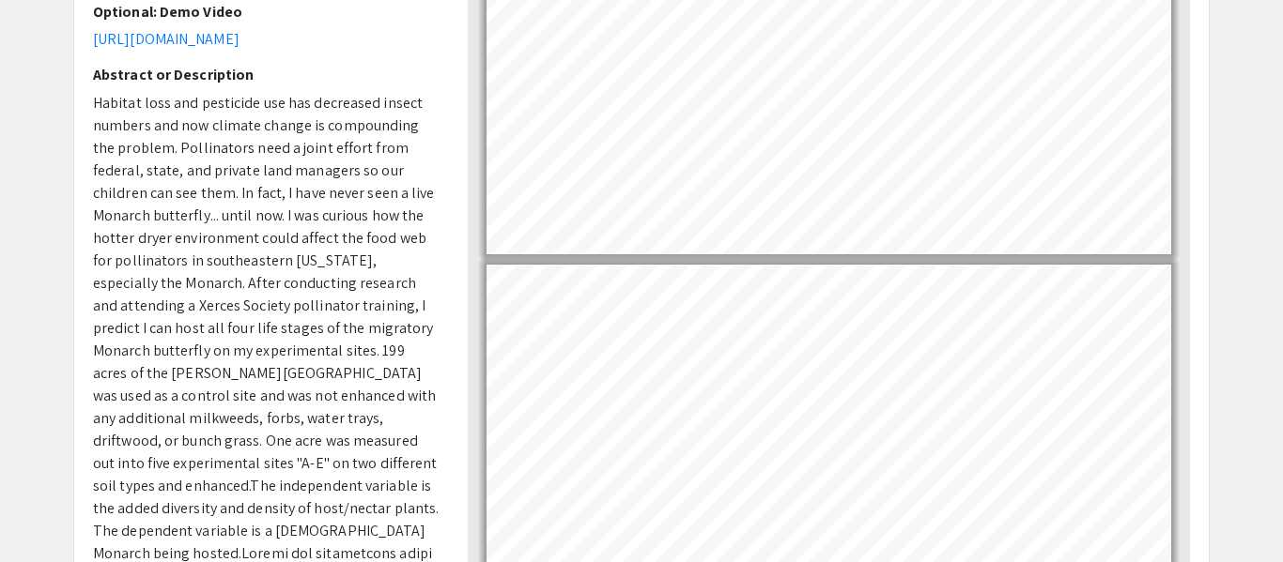
type input "1"
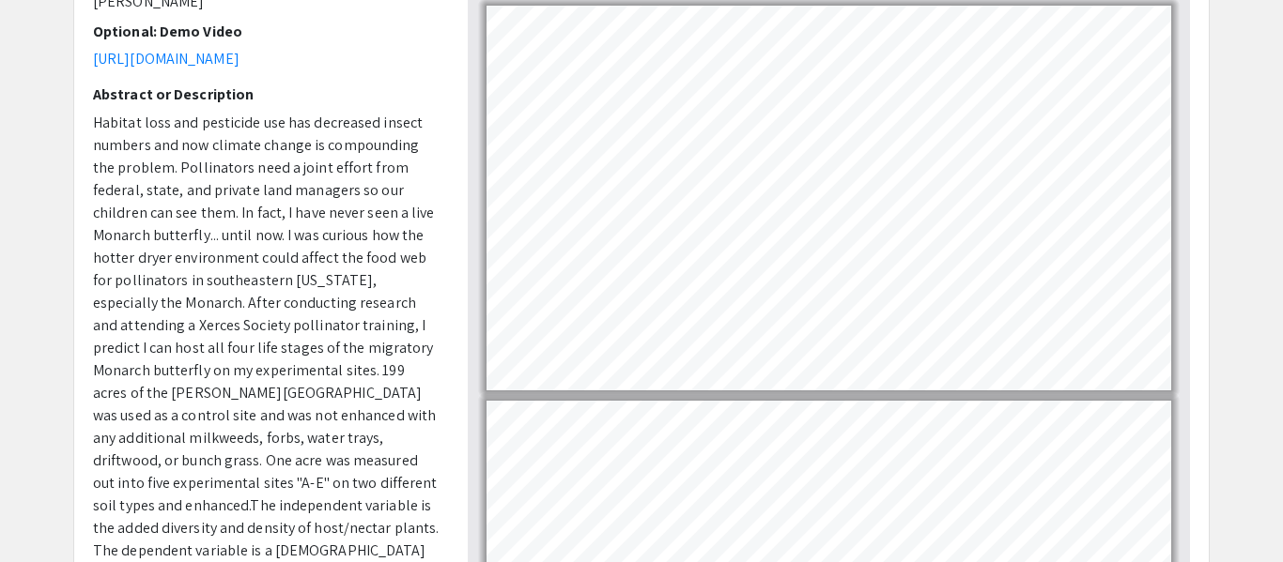
scroll to position [229, 0]
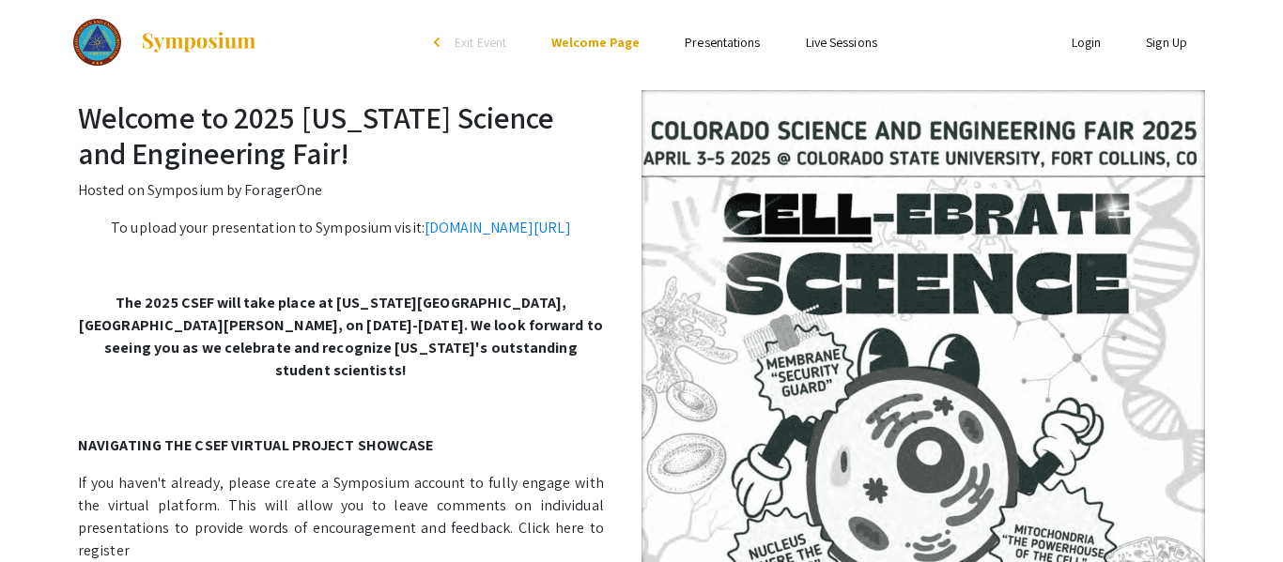
click at [735, 39] on link "Presentations" at bounding box center [721, 42] width 75 height 17
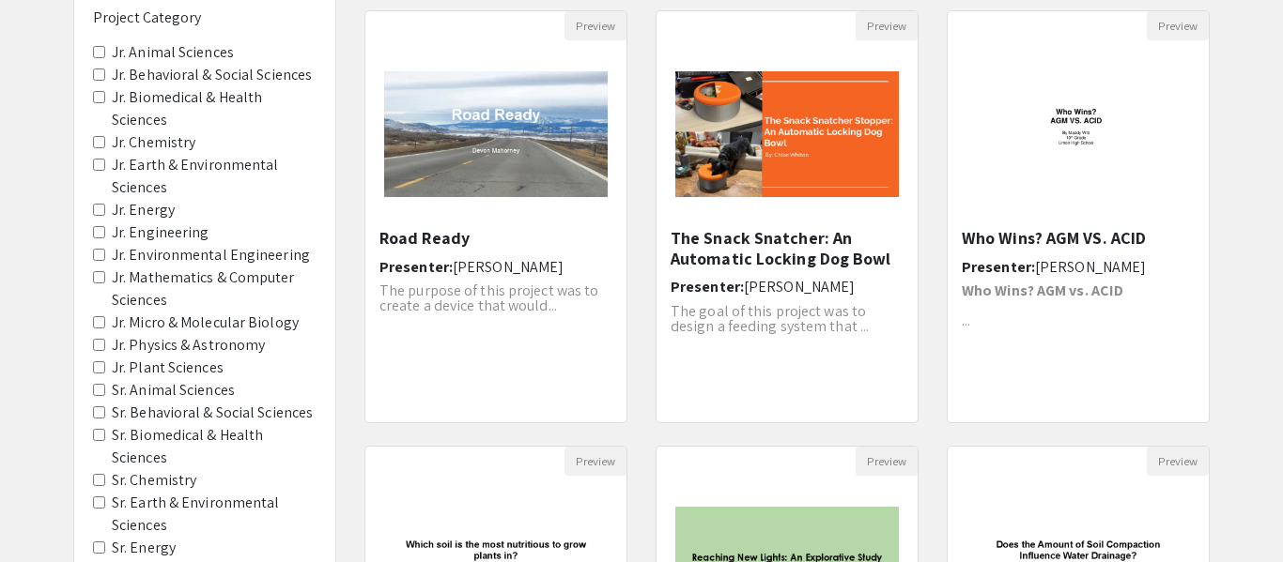
scroll to position [199, 0]
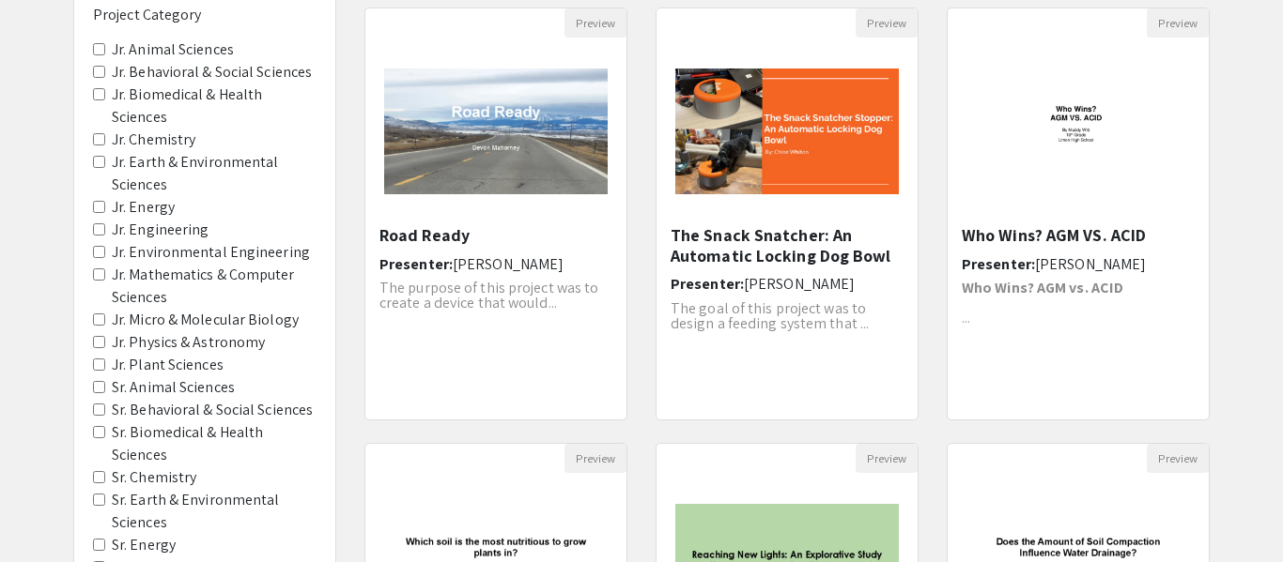
click at [110, 372] on span "Jr. Plant Sciences" at bounding box center [204, 365] width 223 height 23
click at [102, 367] on Sciences "Jr. Plant Sciences" at bounding box center [99, 365] width 12 height 12
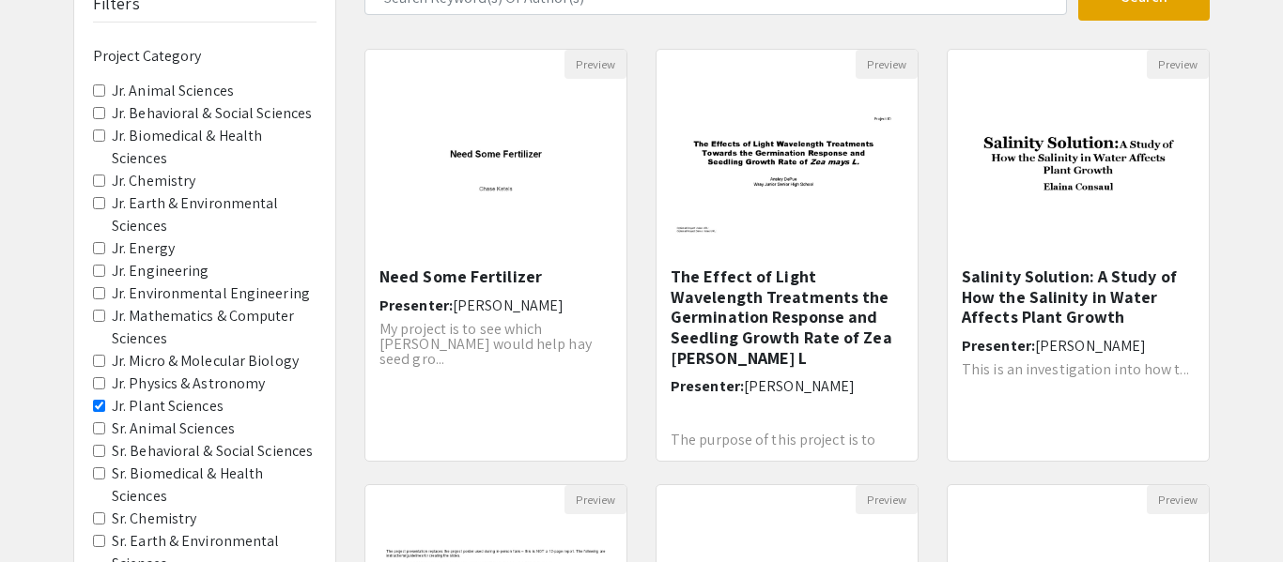
scroll to position [159, 0]
click at [100, 467] on Sciences "Sr. Biomedical & Health Sciences" at bounding box center [99, 473] width 12 height 12
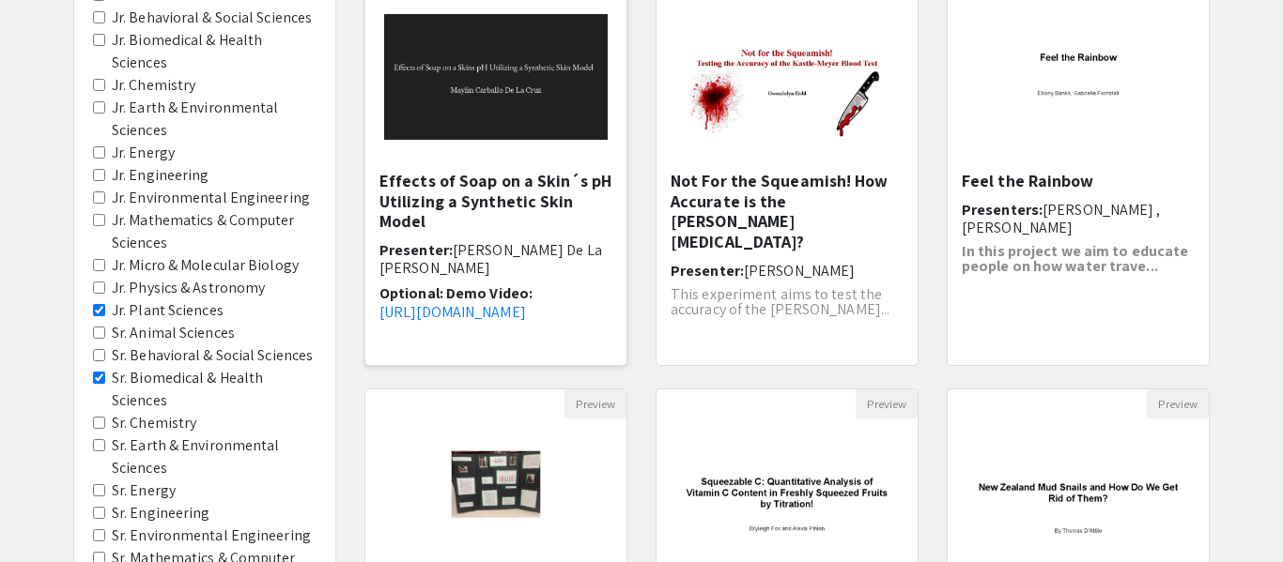
scroll to position [273, 0]
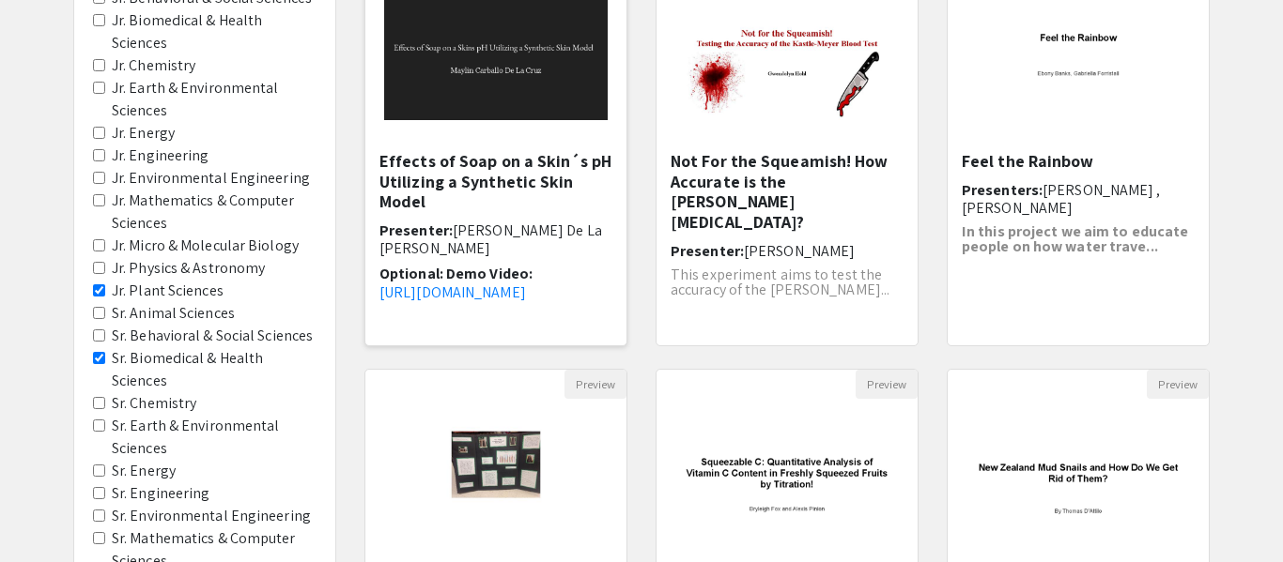
click at [395, 216] on div "Effects of Soap on a Skin´s pH Utilizing a Synthetic Skin Model Presenter: Mayl…" at bounding box center [495, 242] width 233 height 182
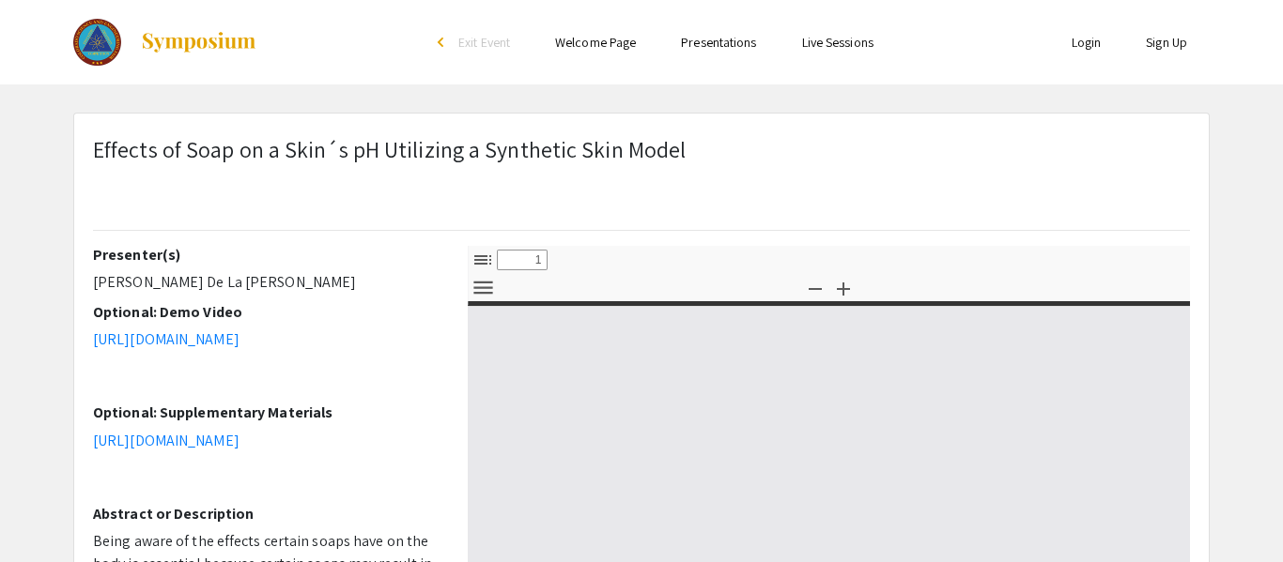
select select "custom"
type input "0"
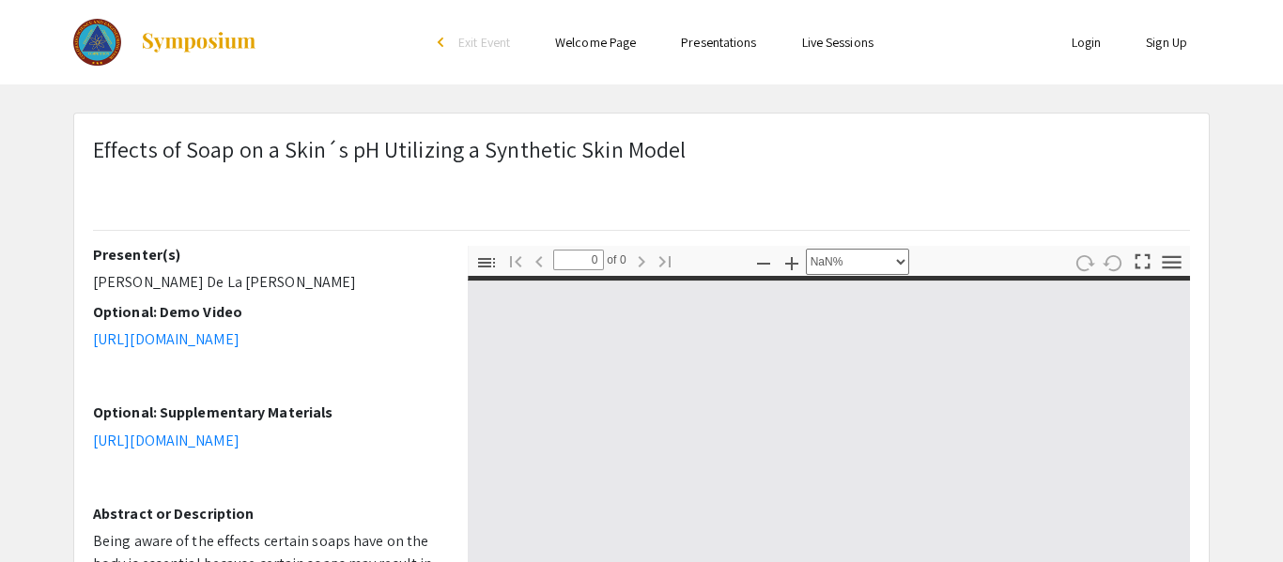
select select "auto"
type input "1"
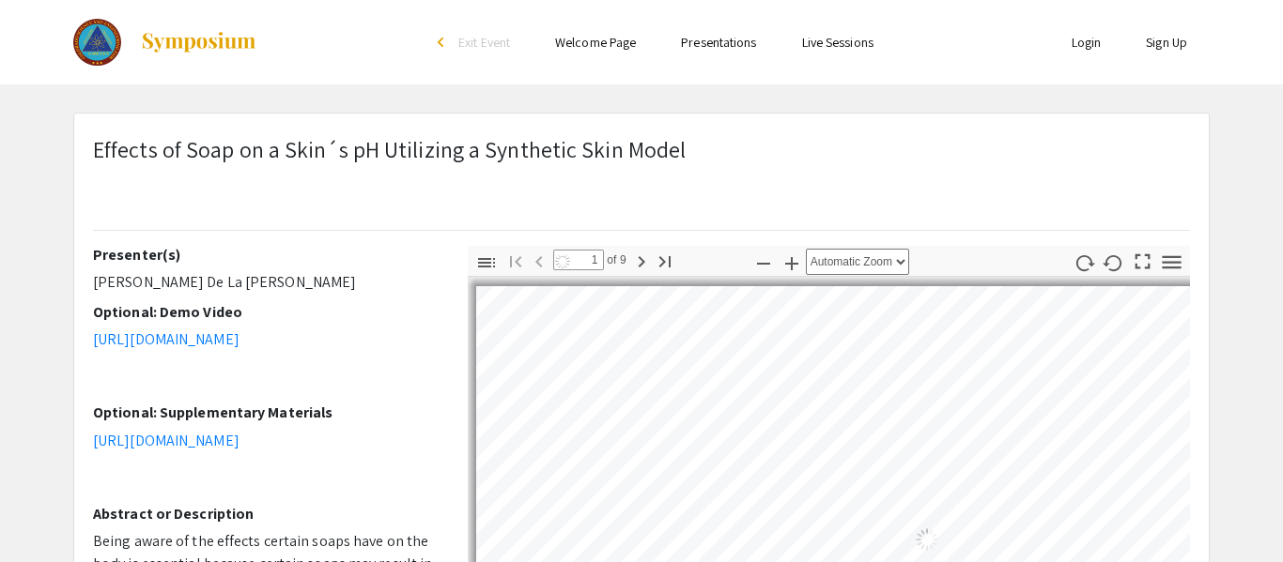
select select "auto"
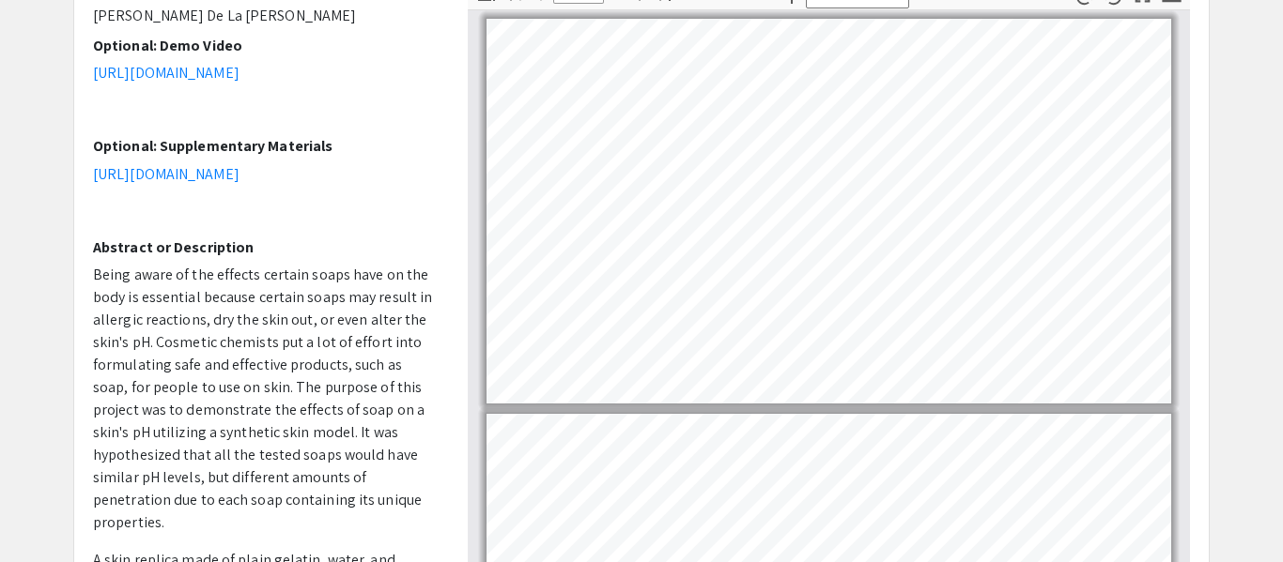
scroll to position [268, 0]
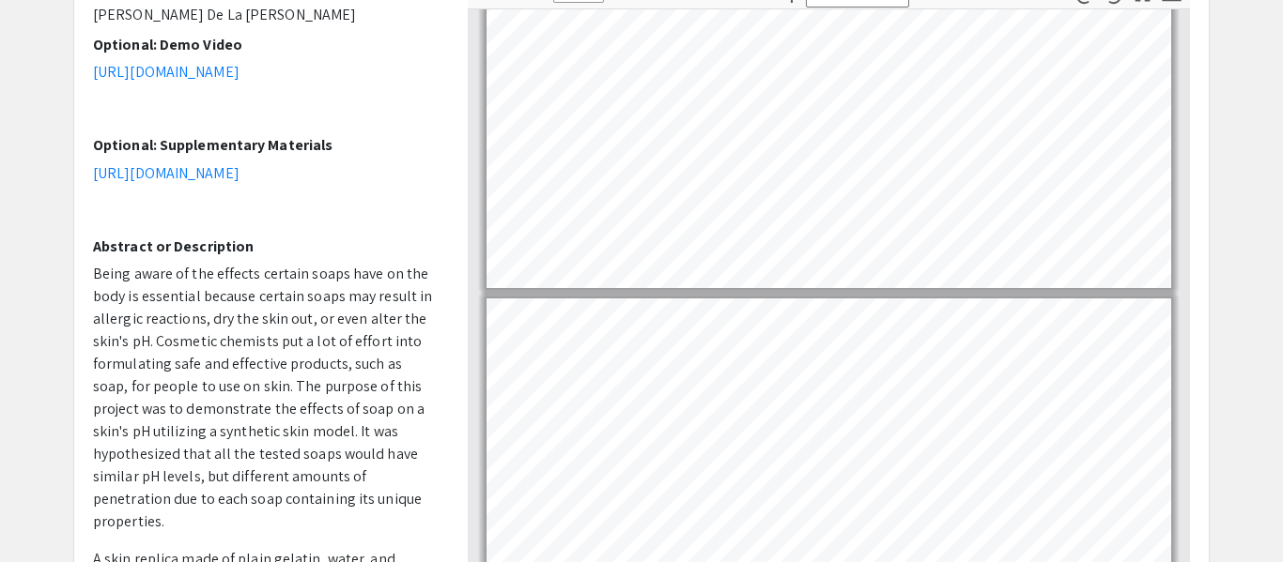
type input "1"
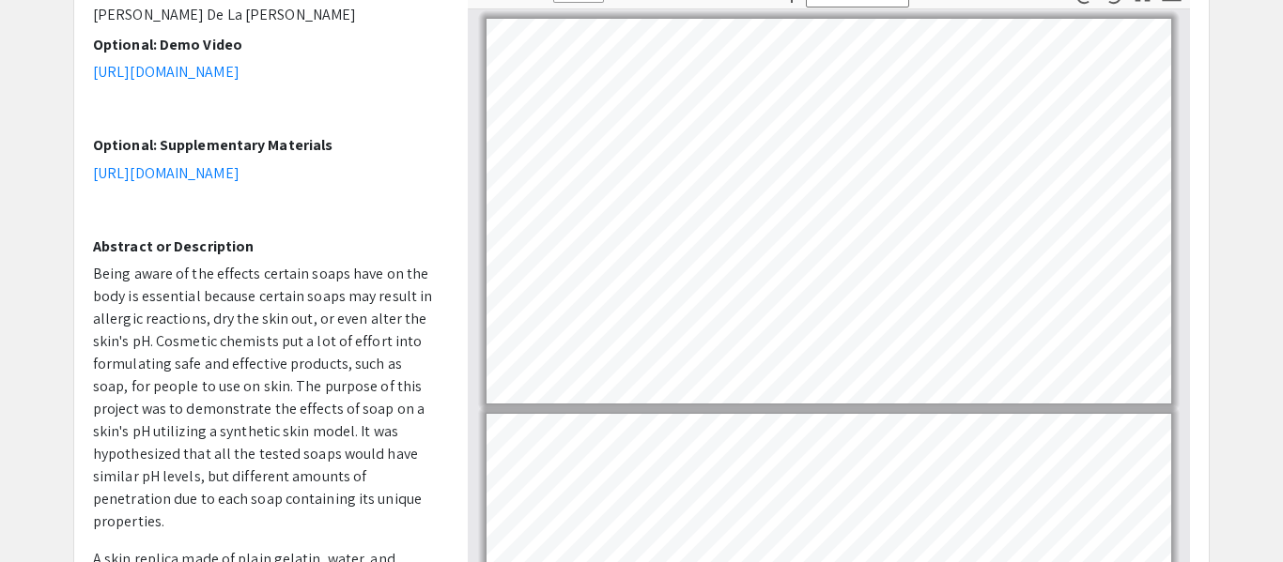
scroll to position [0, 0]
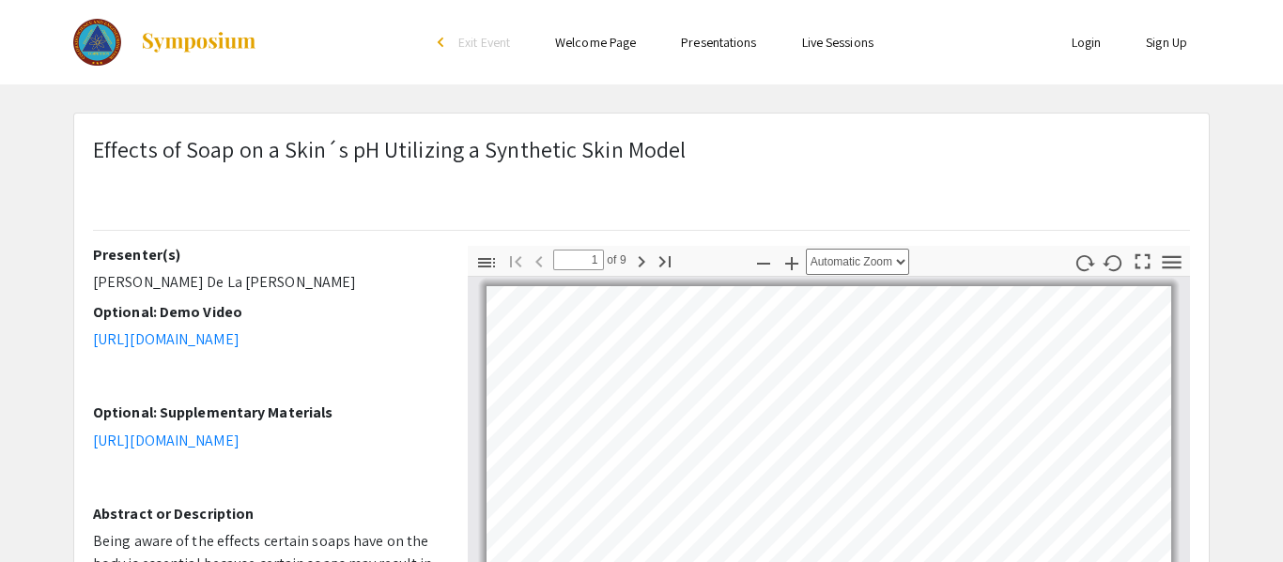
click at [438, 46] on div "arrow_back_ios" at bounding box center [443, 42] width 11 height 11
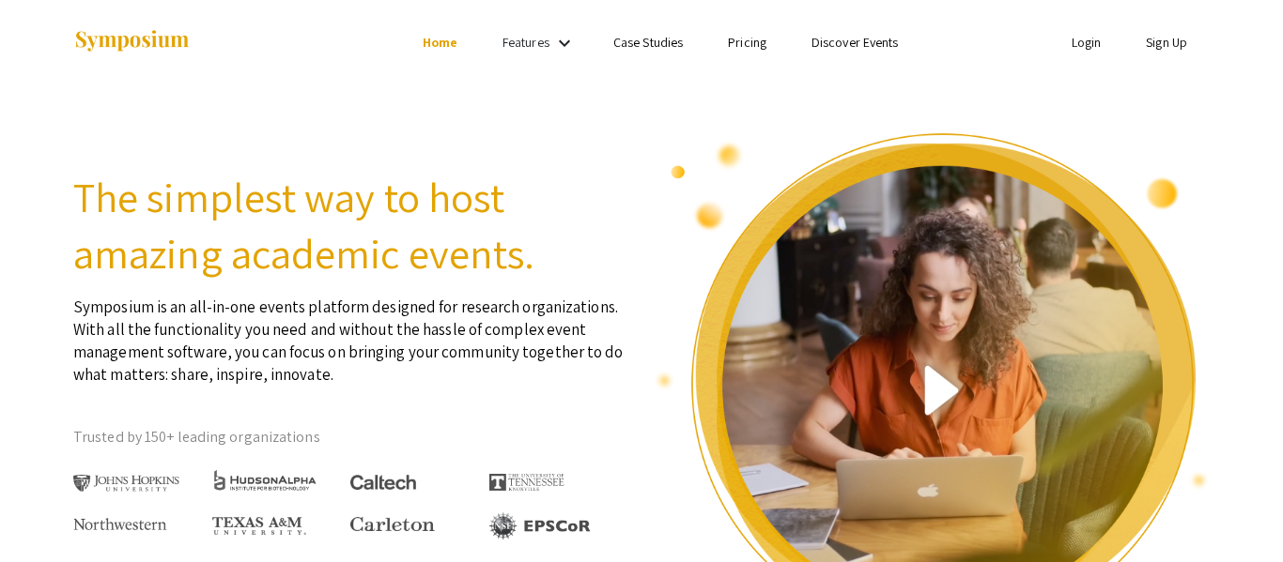
click at [429, 43] on link "Home" at bounding box center [439, 42] width 35 height 17
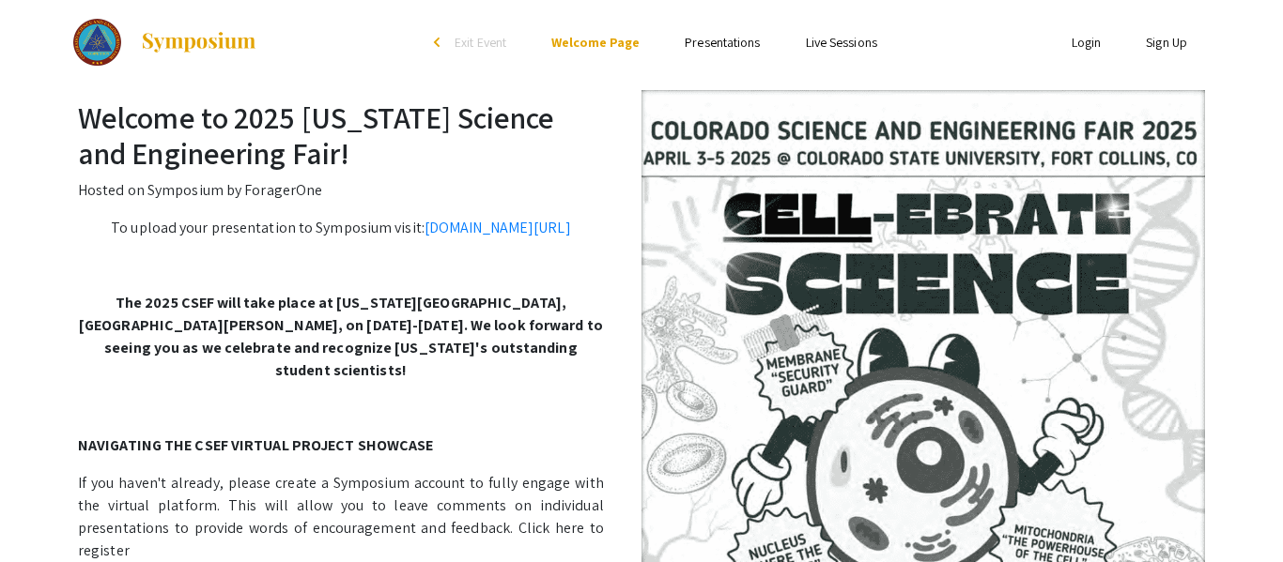
click at [716, 34] on link "Presentations" at bounding box center [721, 42] width 75 height 17
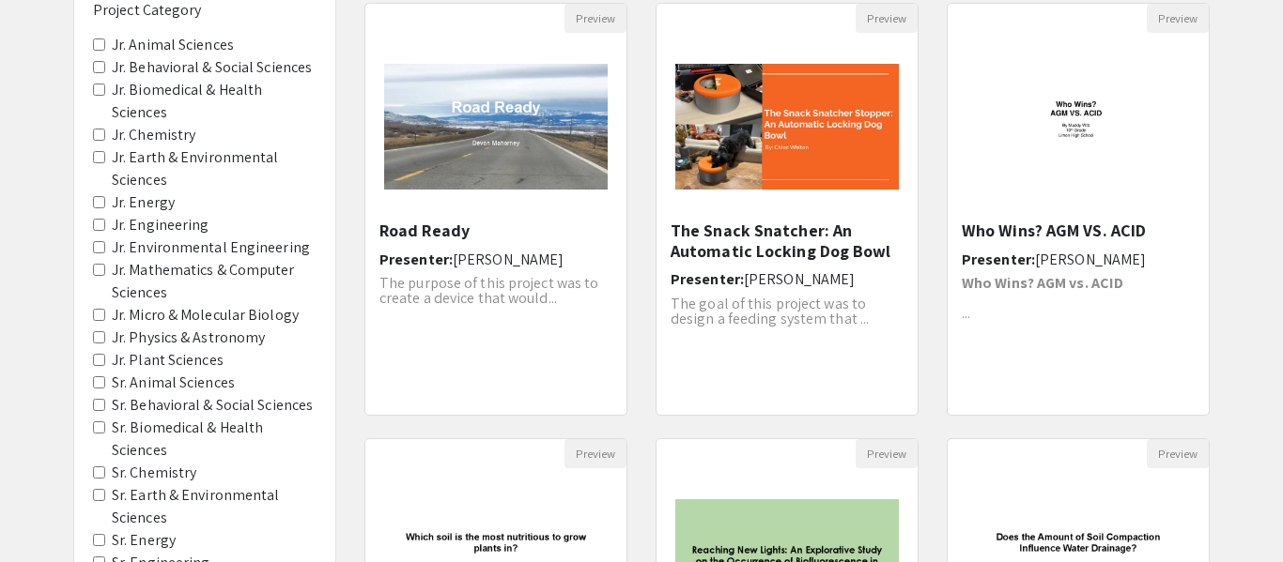
scroll to position [209, 0]
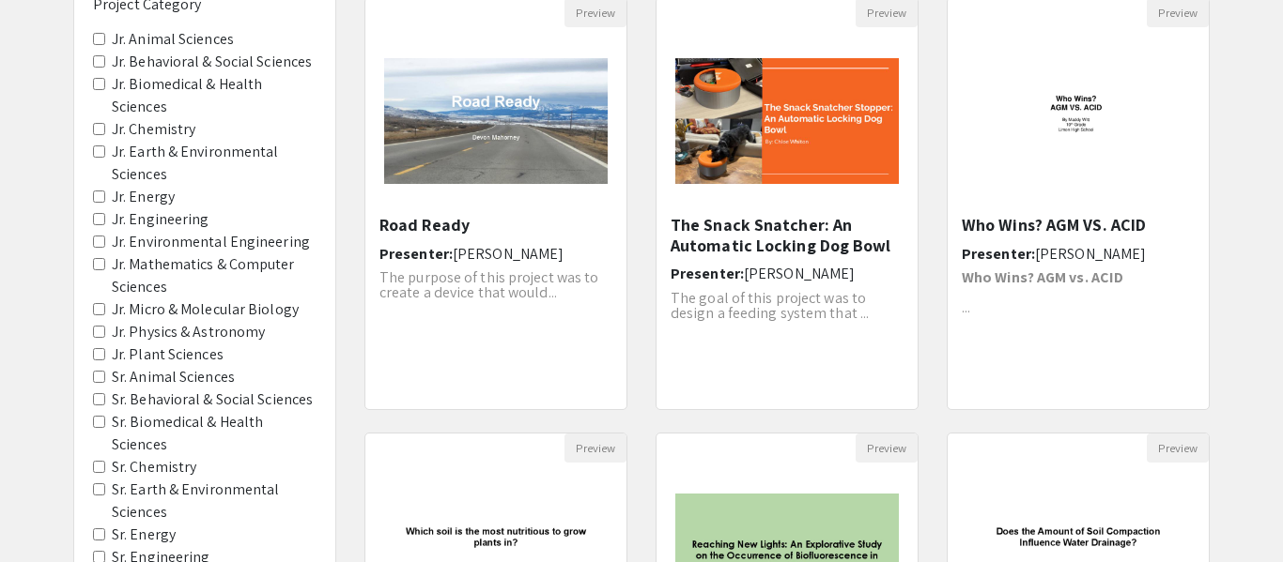
click at [153, 376] on label "Sr. Animal Sciences" at bounding box center [173, 377] width 123 height 23
click at [105, 376] on Sciences "Sr. Animal Sciences" at bounding box center [99, 377] width 12 height 12
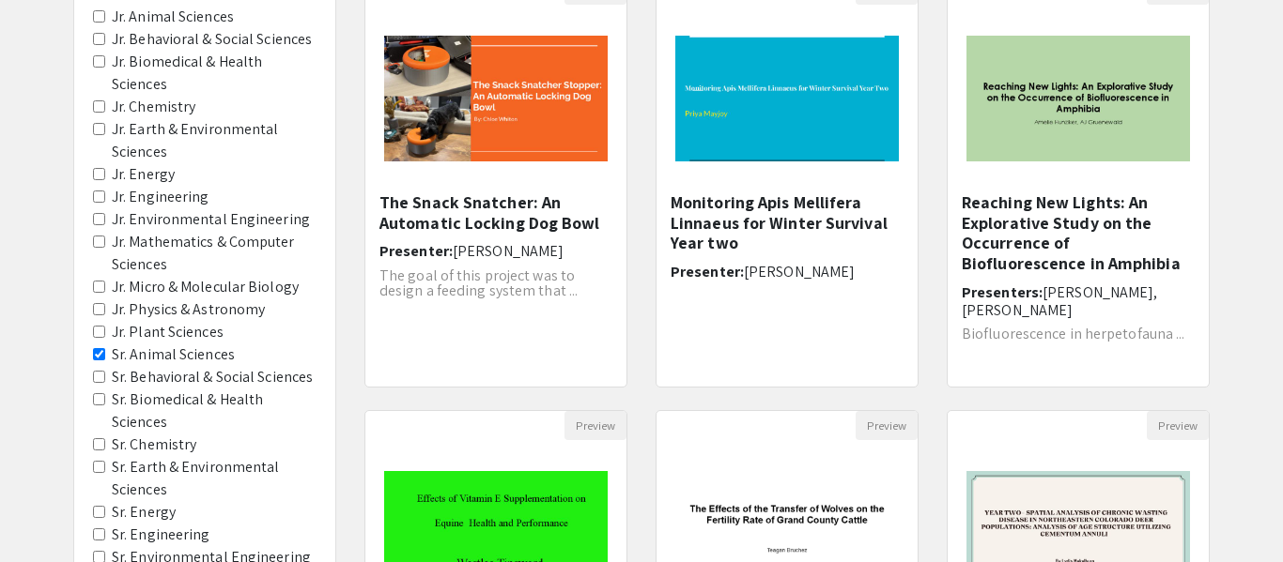
scroll to position [233, 0]
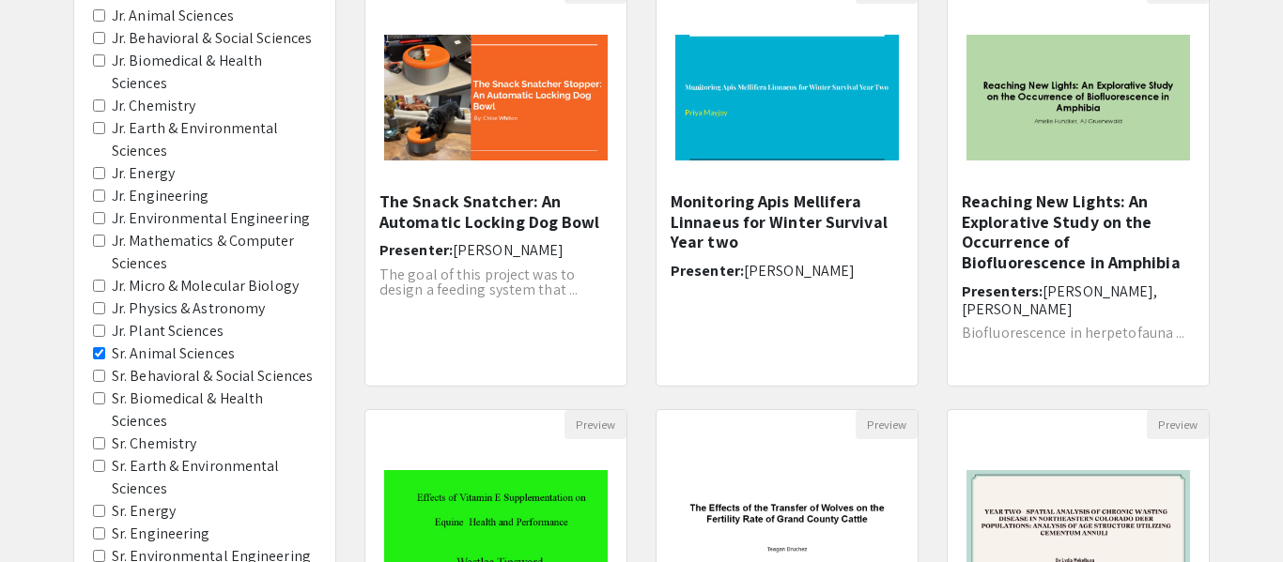
click at [101, 353] on Sciences "Sr. Animal Sciences" at bounding box center [99, 353] width 12 height 12
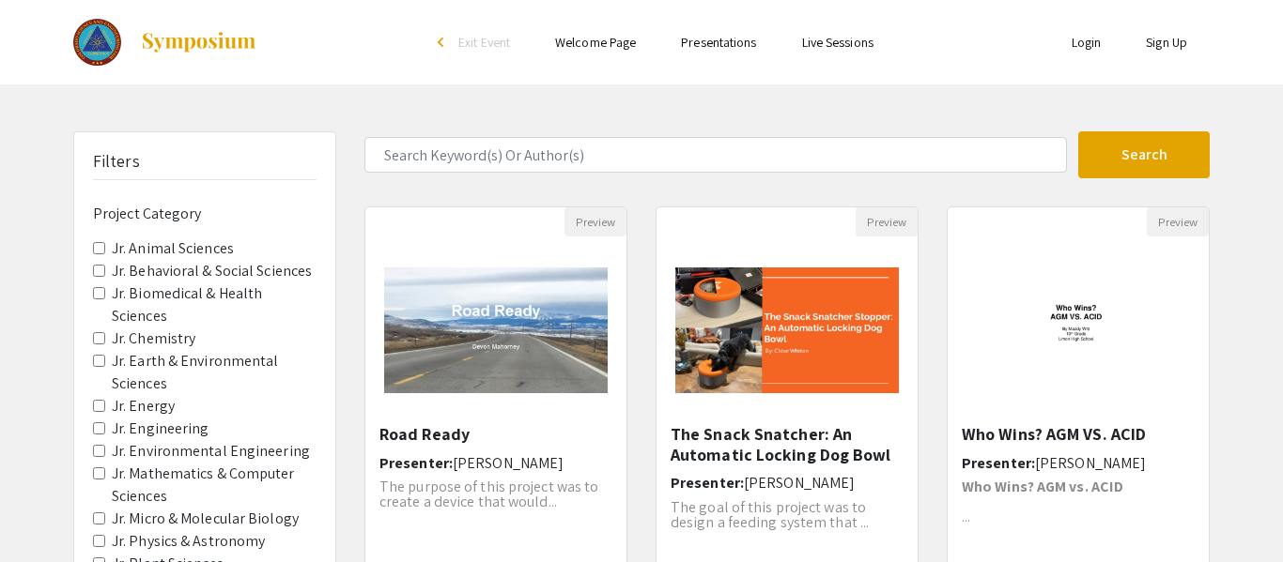
click at [107, 339] on span "Jr. Chemistry" at bounding box center [204, 339] width 223 height 23
click at [101, 337] on Chemistry "Jr. Chemistry" at bounding box center [99, 338] width 12 height 12
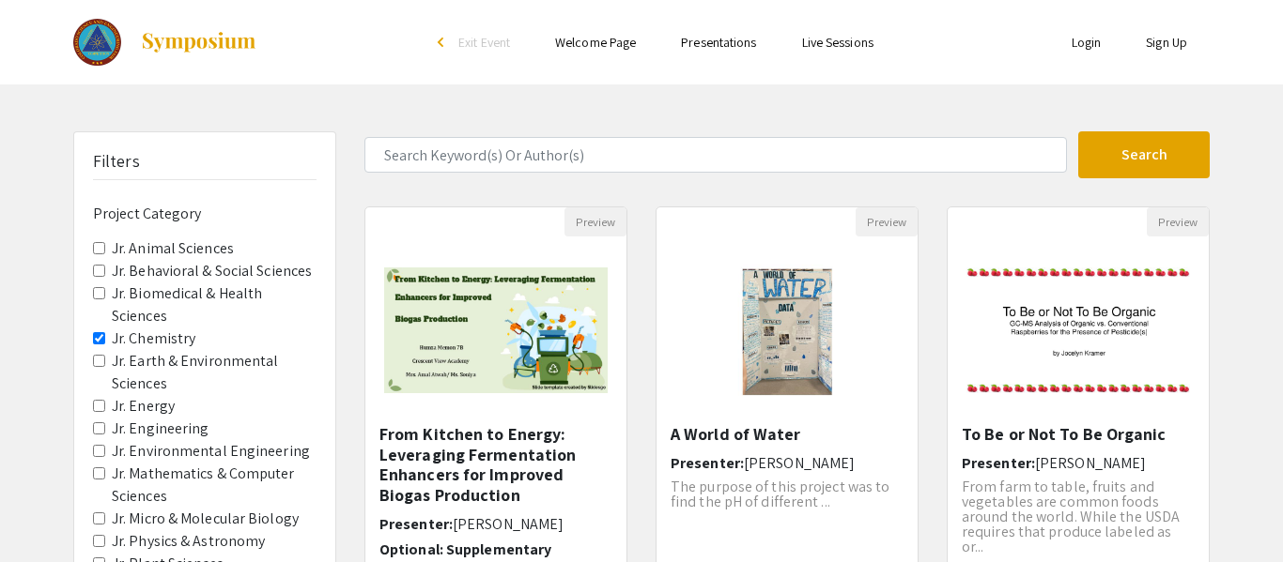
click at [101, 334] on Chemistry "Jr. Chemistry" at bounding box center [99, 338] width 12 height 12
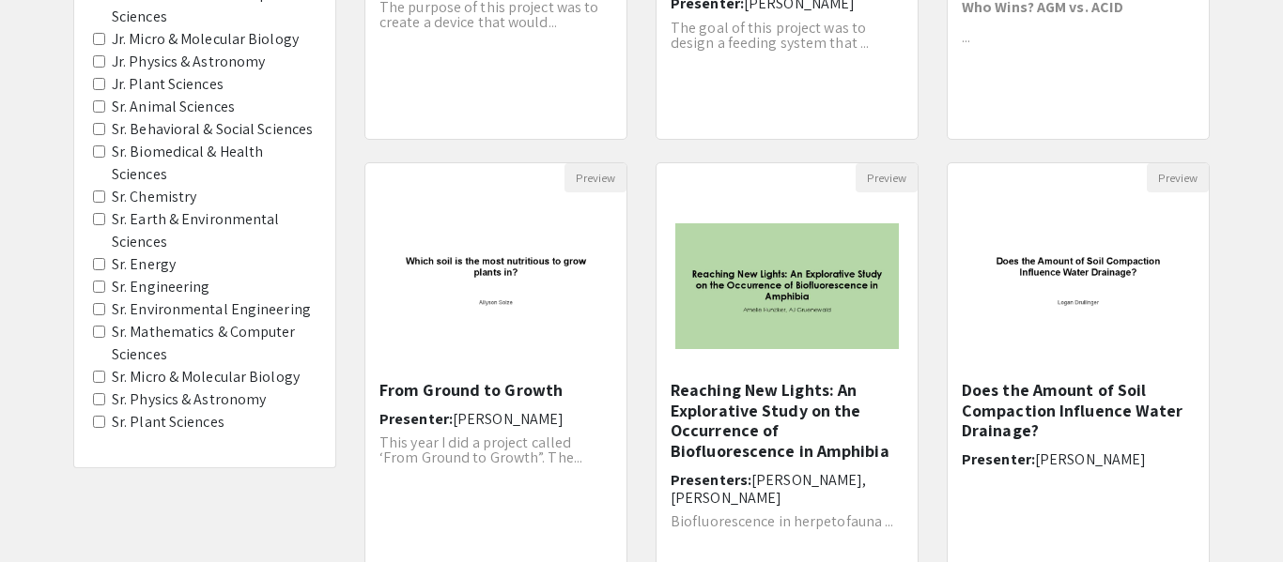
scroll to position [484, 0]
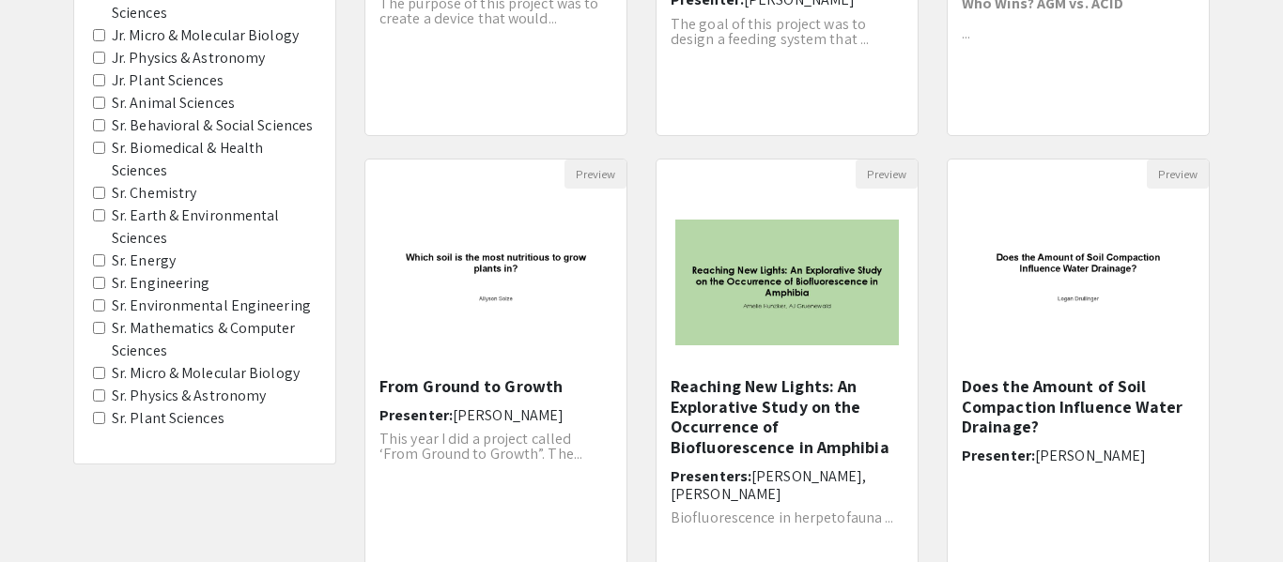
click at [100, 390] on Astronomy "Sr. Physics & Astronomy" at bounding box center [99, 396] width 12 height 12
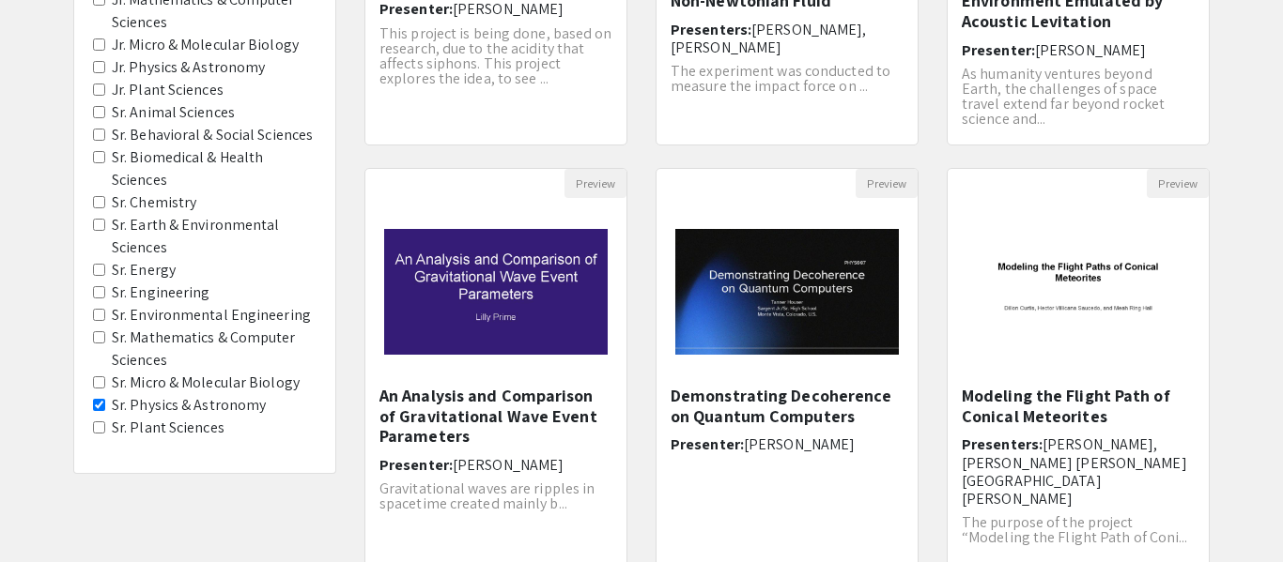
scroll to position [499, 0]
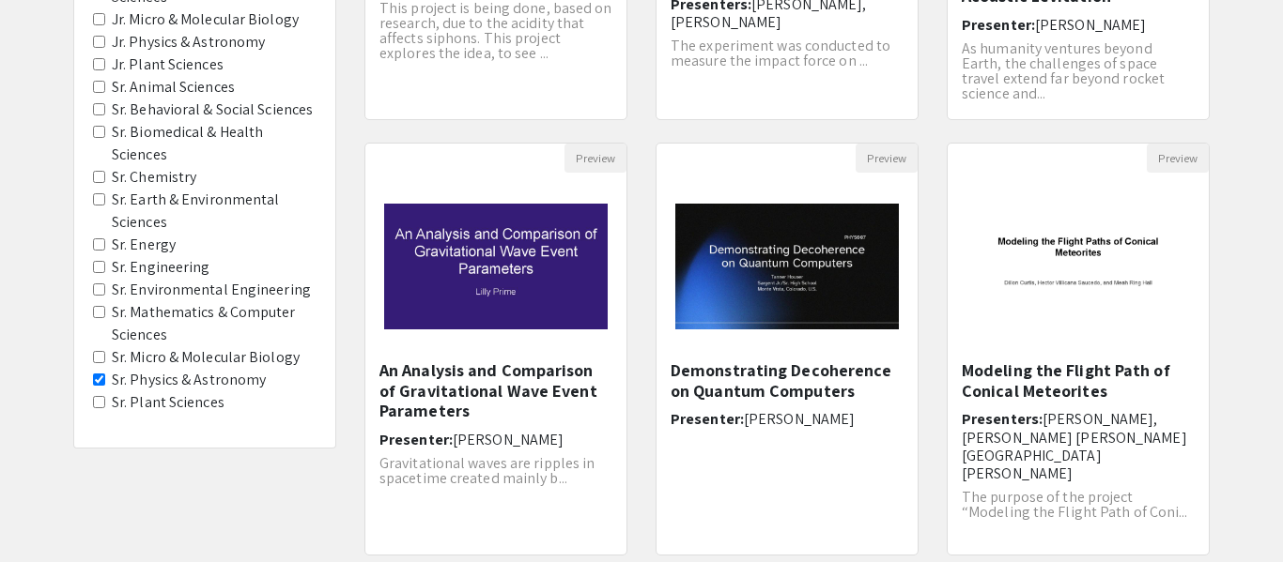
click at [94, 383] on Astronomy "Sr. Physics & Astronomy" at bounding box center [99, 380] width 12 height 12
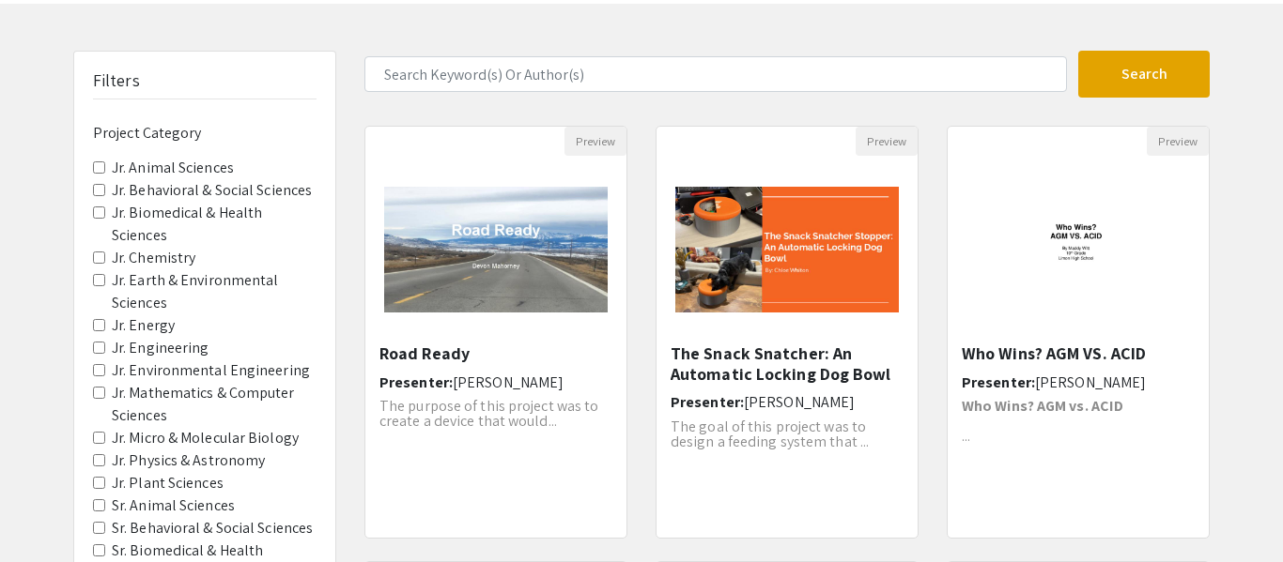
scroll to position [88, 0]
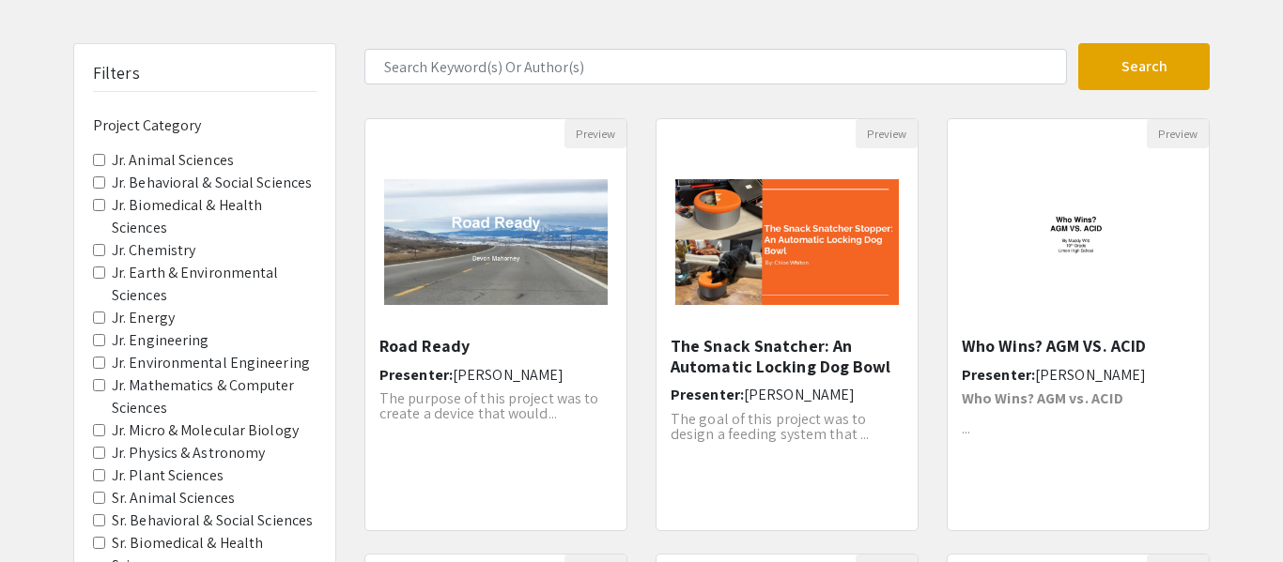
click at [149, 452] on label "Jr. Physics & Astronomy" at bounding box center [188, 453] width 153 height 23
click at [105, 452] on Astronomy "Jr. Physics & Astronomy" at bounding box center [99, 453] width 12 height 12
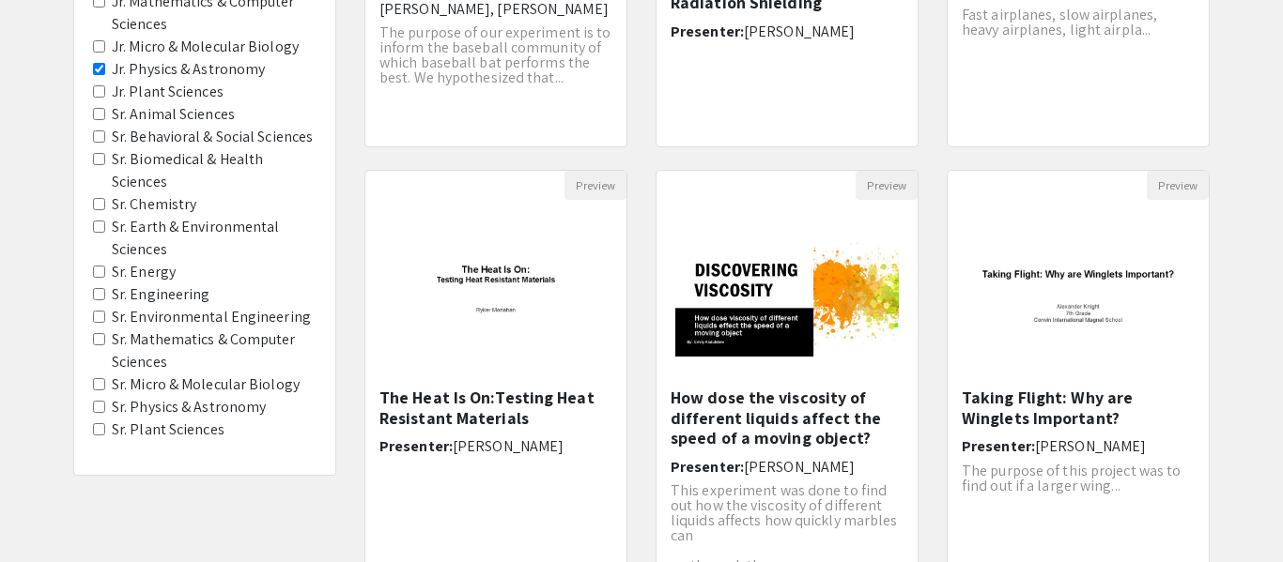
scroll to position [466, 0]
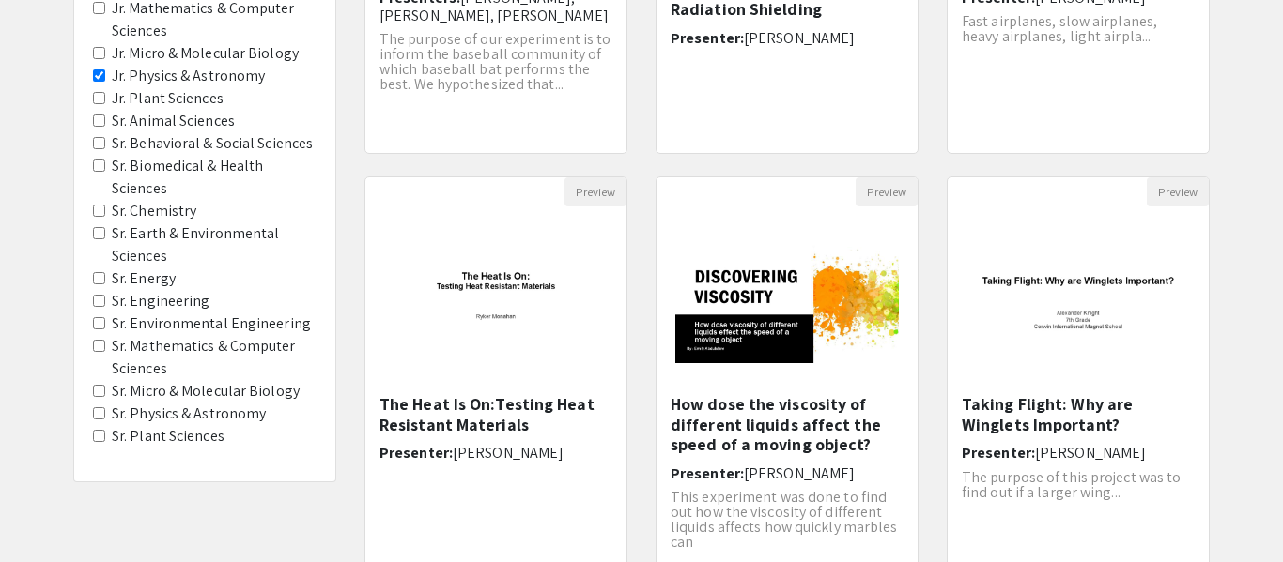
click at [80, 79] on div "Filters Project Category Jr. Animal Sciences Jr. Behavioral & Social Sciences J…" at bounding box center [204, 74] width 261 height 815
click at [89, 95] on div "Filters Project Category Jr. Animal Sciences Jr. Behavioral & Social Sciences J…" at bounding box center [204, 74] width 261 height 815
click at [99, 75] on Astronomy "Jr. Physics & Astronomy" at bounding box center [99, 75] width 12 height 12
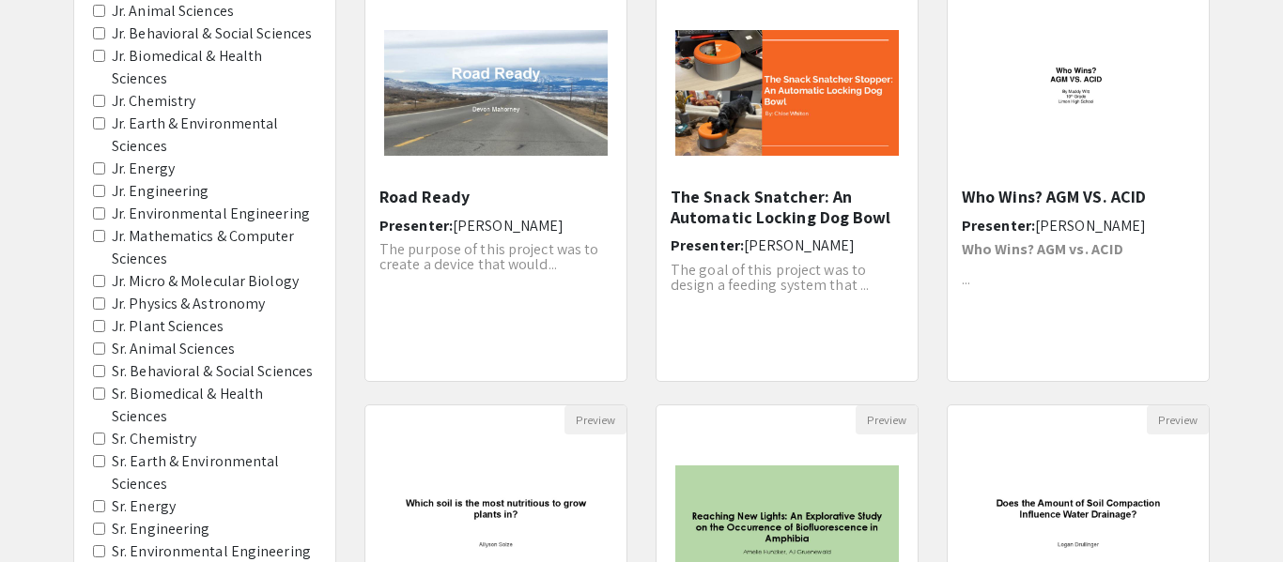
scroll to position [238, 0]
click at [104, 367] on Sciences "Sr. Behavioral & Social Sciences" at bounding box center [99, 370] width 12 height 12
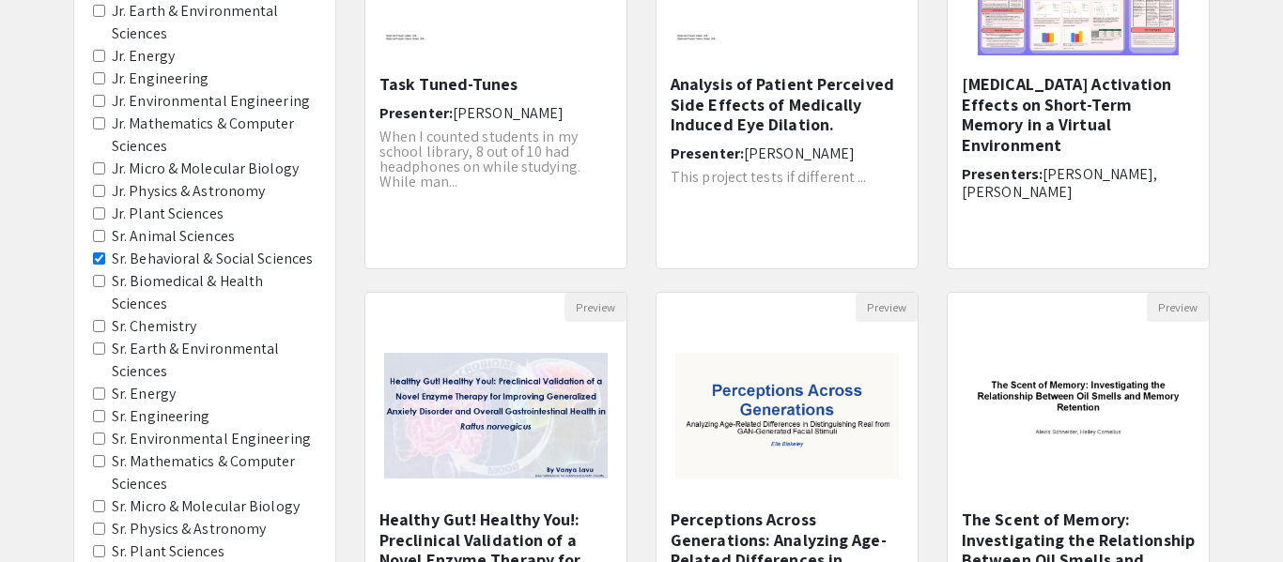
scroll to position [293, 0]
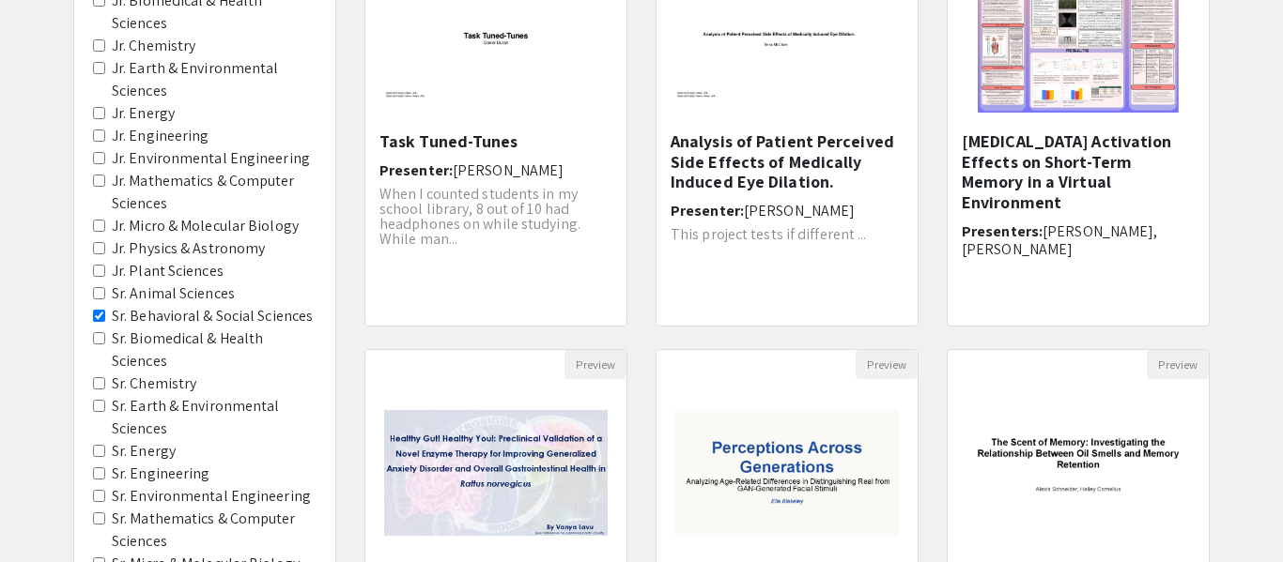
click at [101, 311] on Sciences "Sr. Behavioral & Social Sciences" at bounding box center [99, 316] width 12 height 12
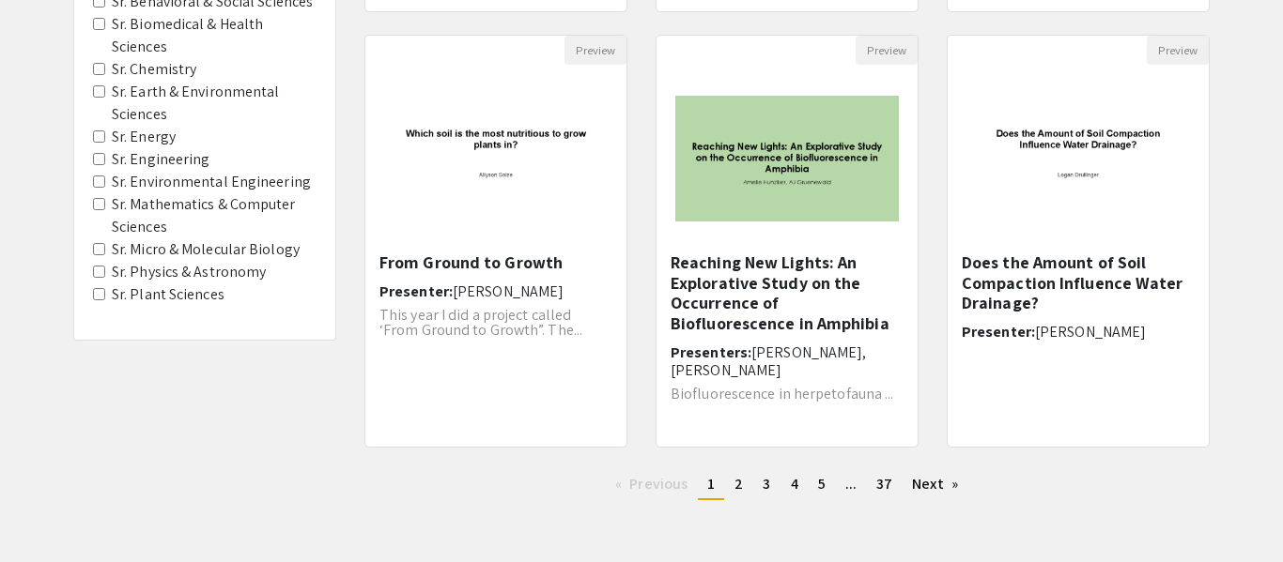
scroll to position [609, 0]
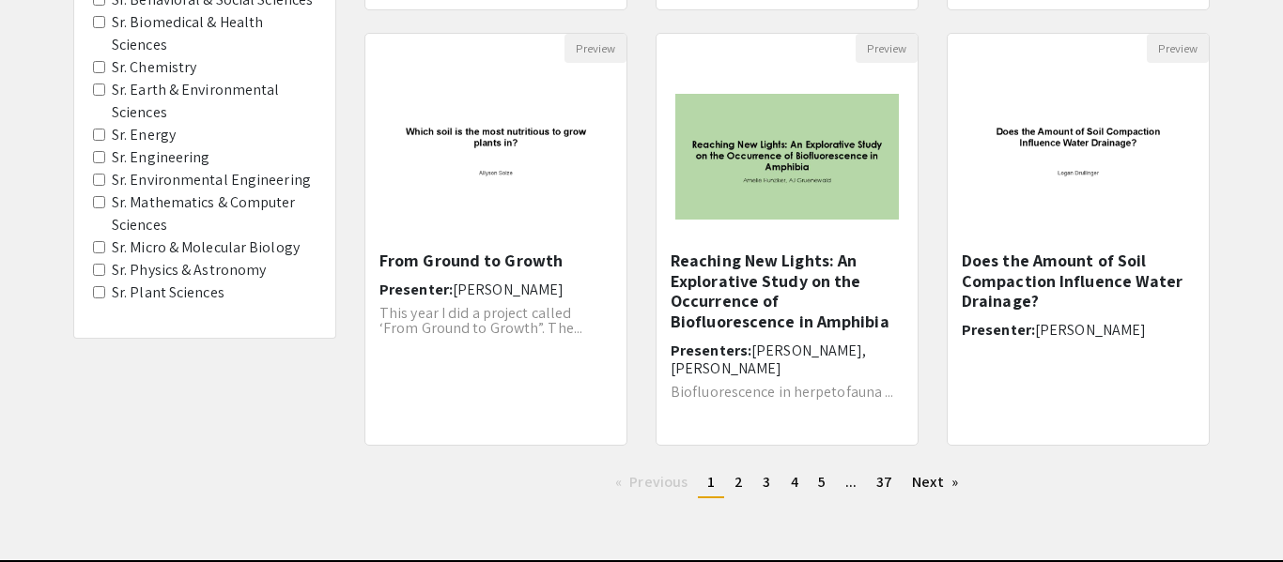
click at [99, 196] on Sciences "Sr. Mathematics & Computer Sciences" at bounding box center [99, 202] width 12 height 12
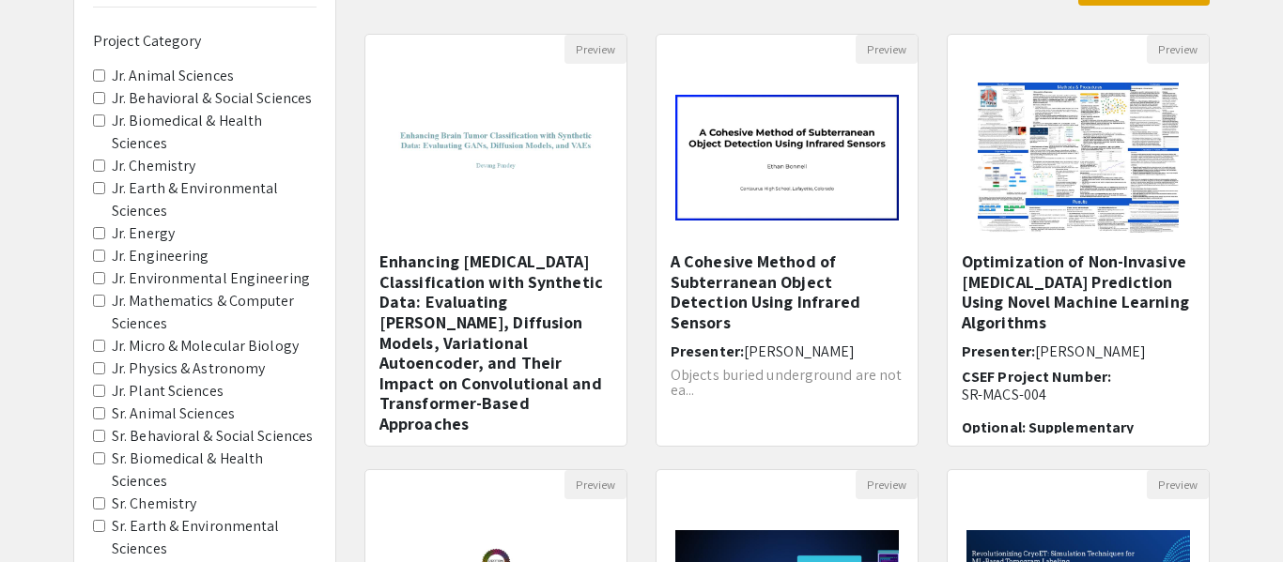
scroll to position [174, 0]
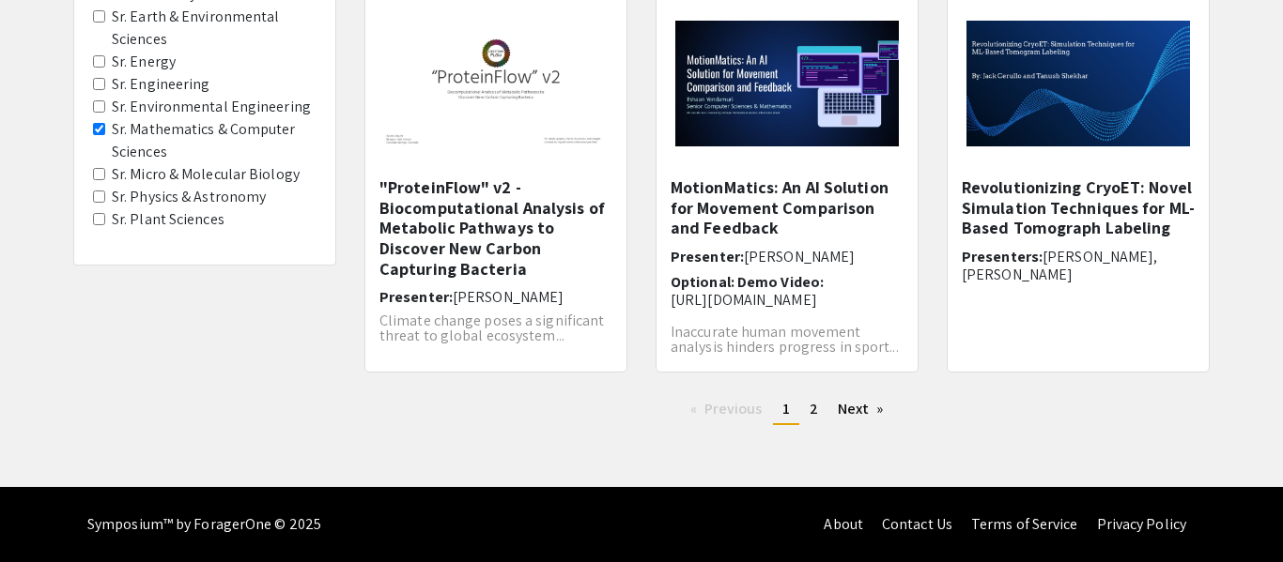
click at [1221, 557] on div "Symposium™ by ForagerOne © 2025 About Contact Us Terms of Service Privacy Policy" at bounding box center [641, 524] width 1283 height 75
